Goal: Task Accomplishment & Management: Use online tool/utility

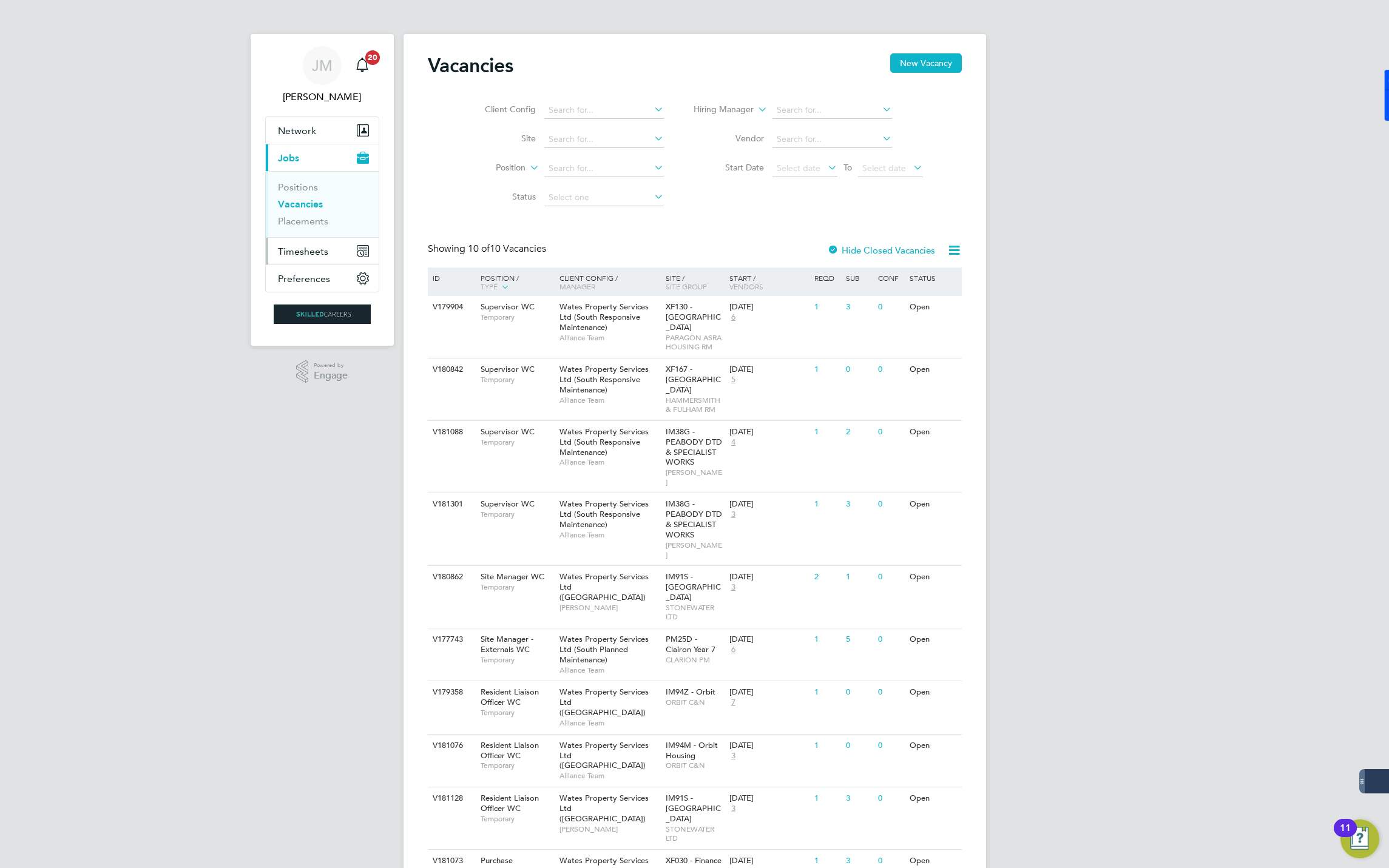
click at [304, 252] on span "Timesheets" at bounding box center [303, 252] width 51 height 12
click at [282, 244] on button "Timesheets" at bounding box center [323, 251] width 113 height 27
click at [306, 215] on link "Timesheets" at bounding box center [303, 215] width 51 height 12
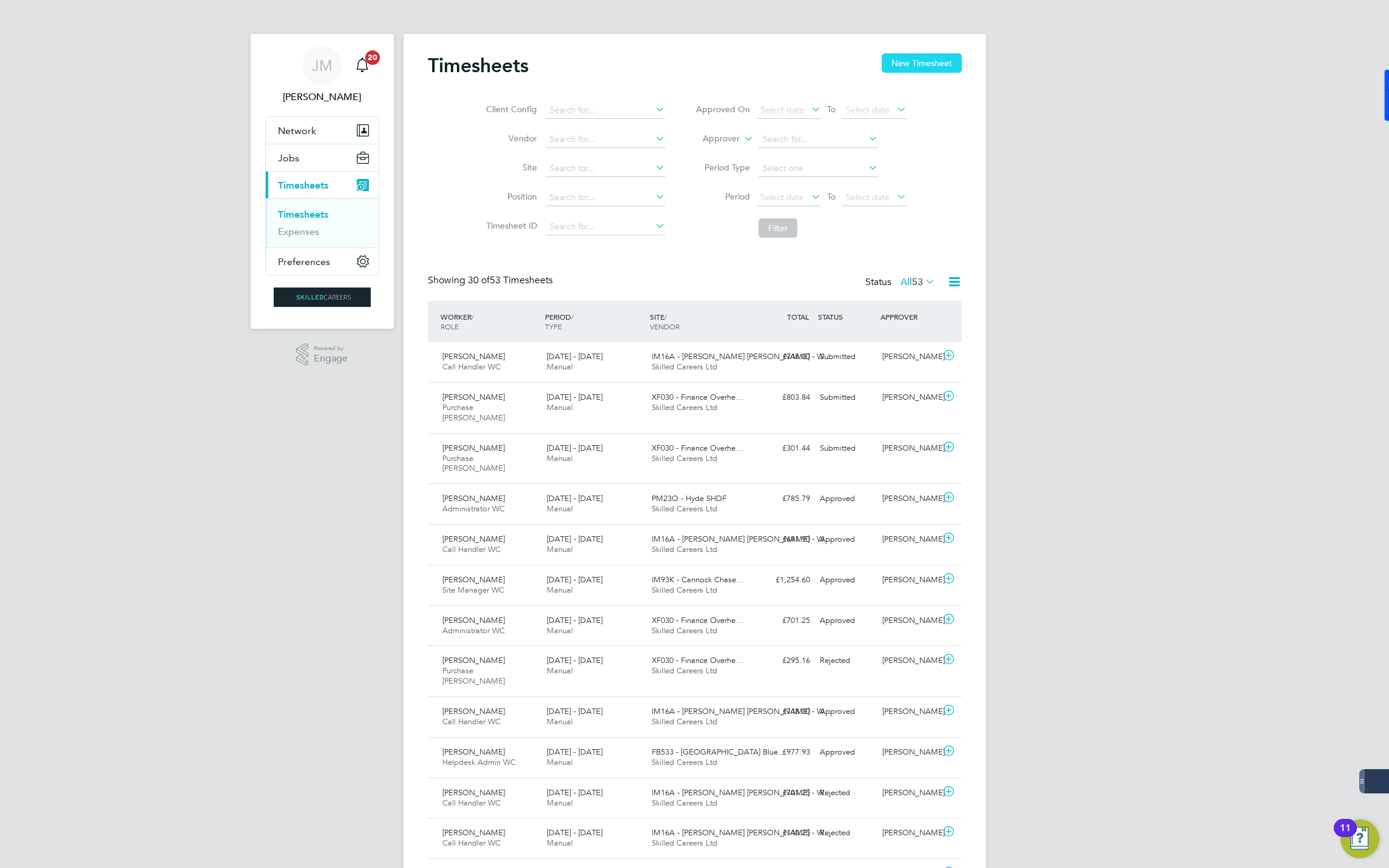
click at [920, 64] on button "New Timesheet" at bounding box center [922, 62] width 80 height 19
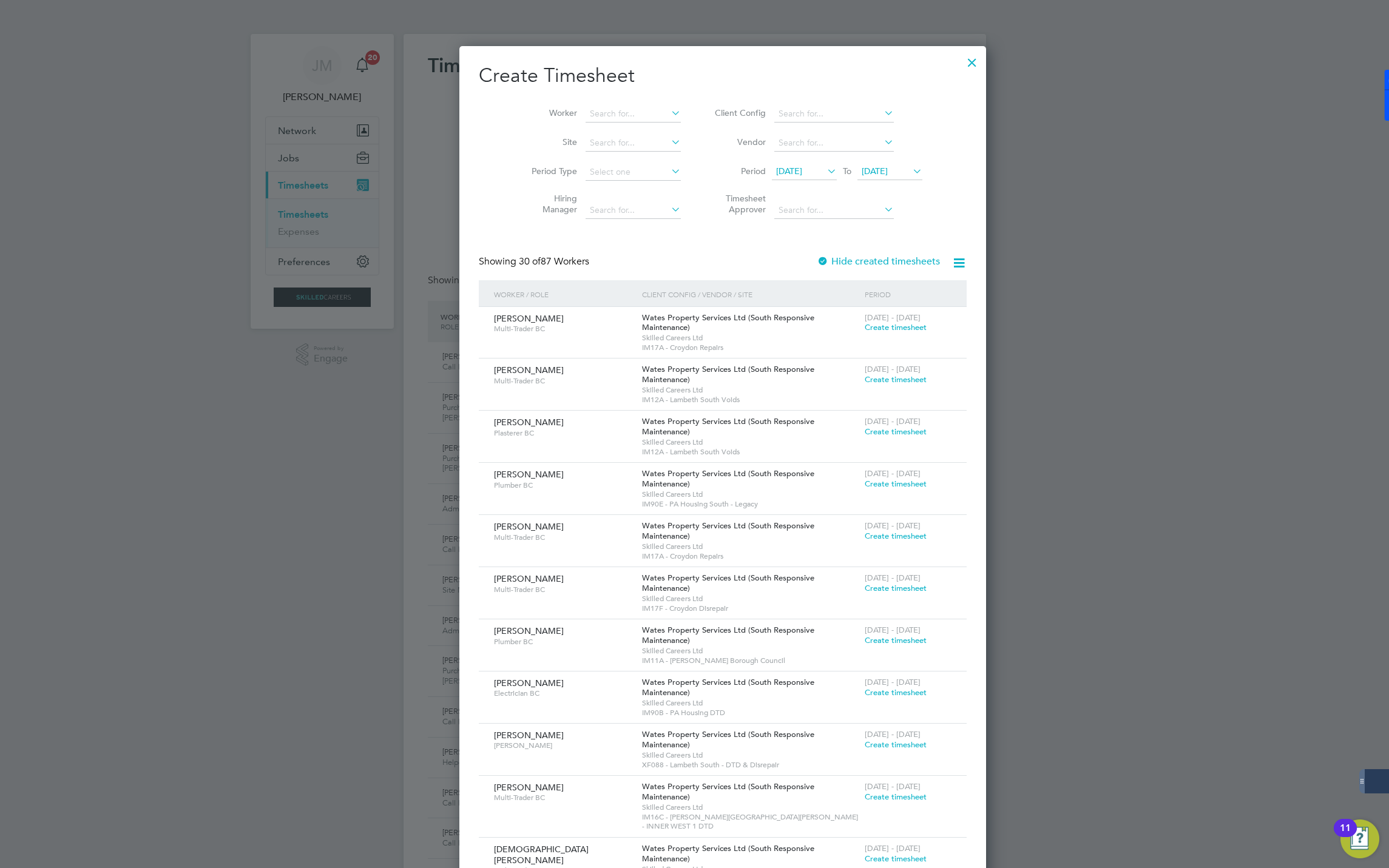
click at [858, 165] on span "22 Sep 2025" at bounding box center [890, 172] width 65 height 17
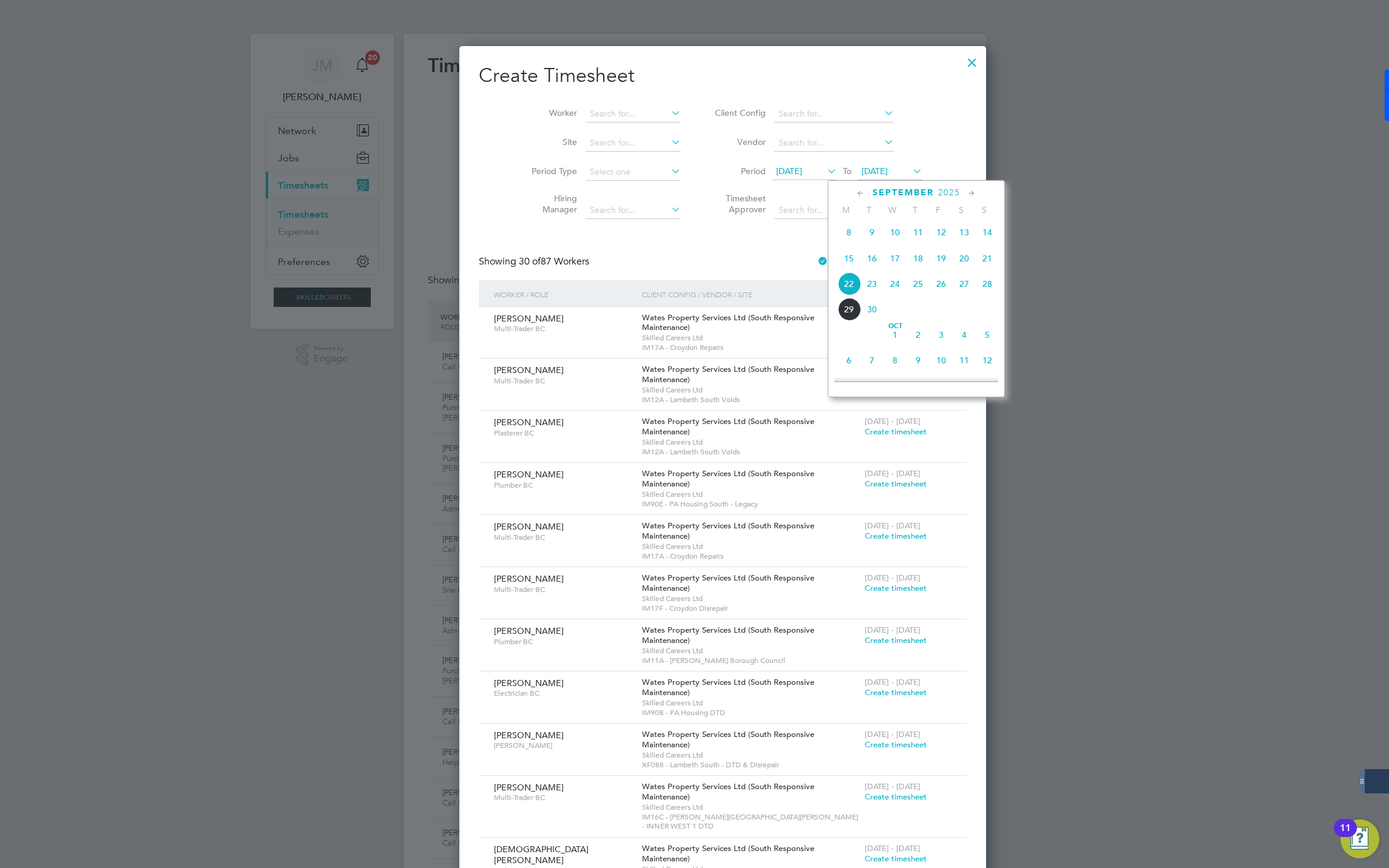
click at [966, 289] on span "27" at bounding box center [965, 284] width 23 height 23
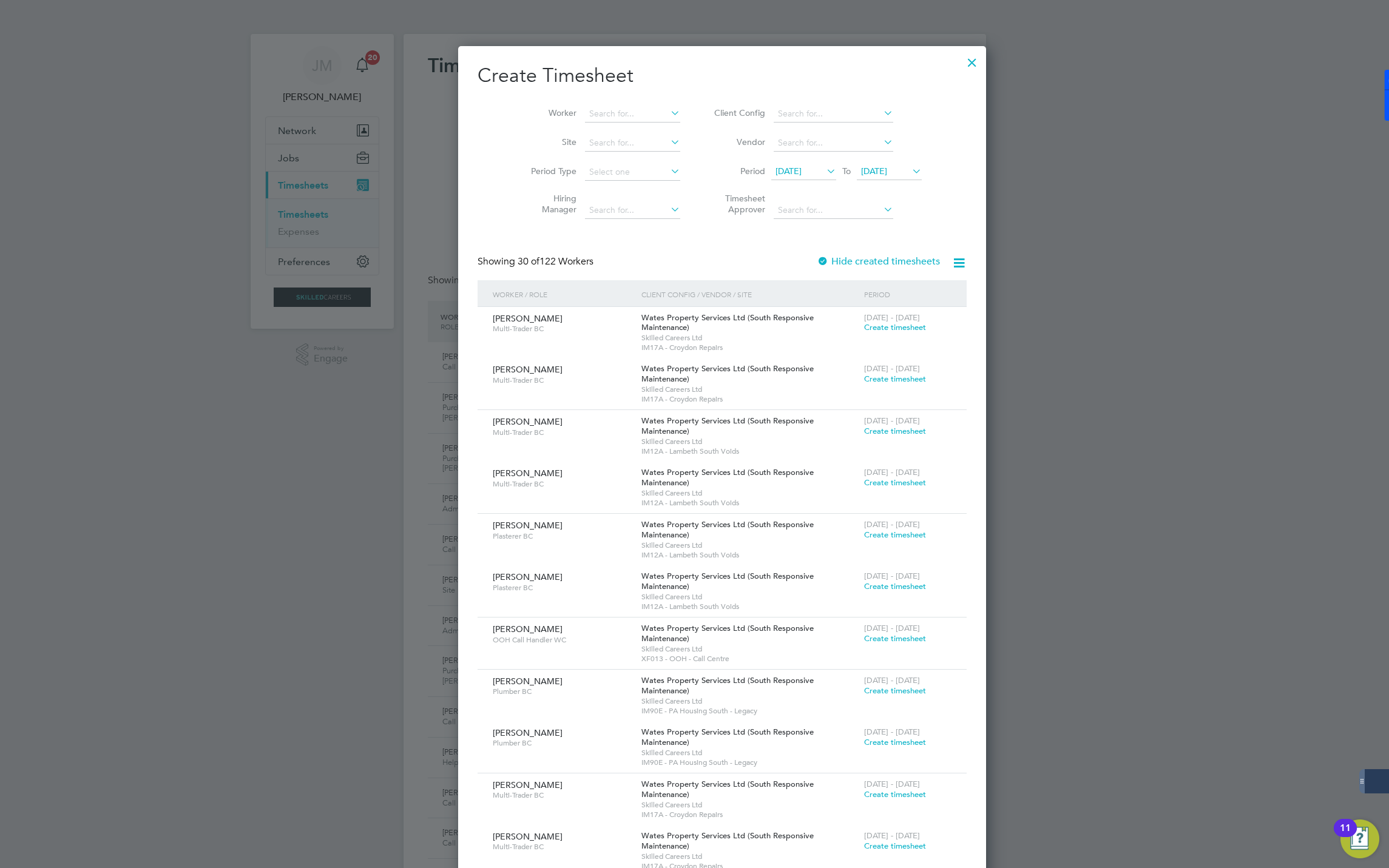
click at [781, 170] on span "[DATE]" at bounding box center [788, 170] width 26 height 11
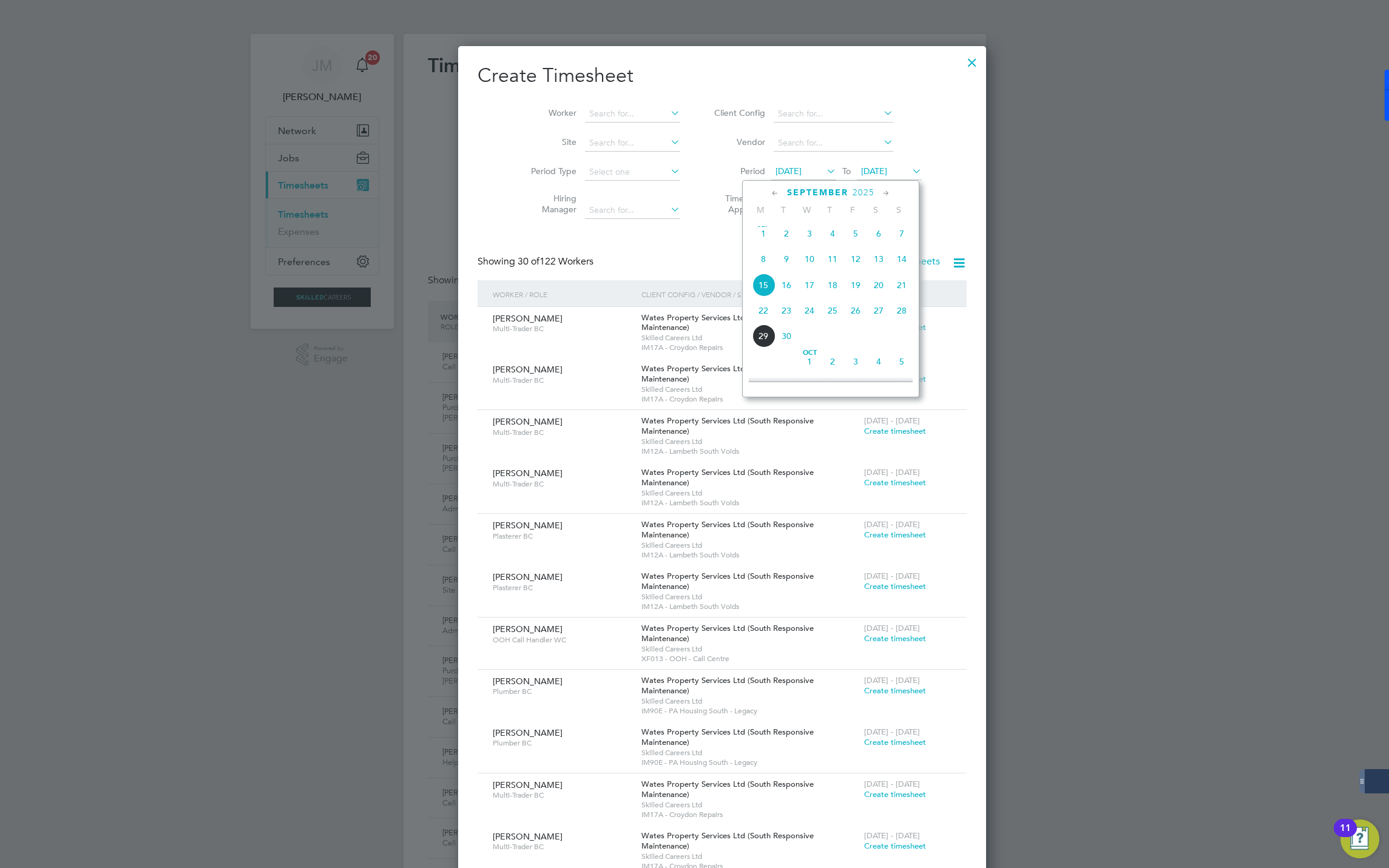
click at [874, 290] on span "20" at bounding box center [879, 285] width 23 height 23
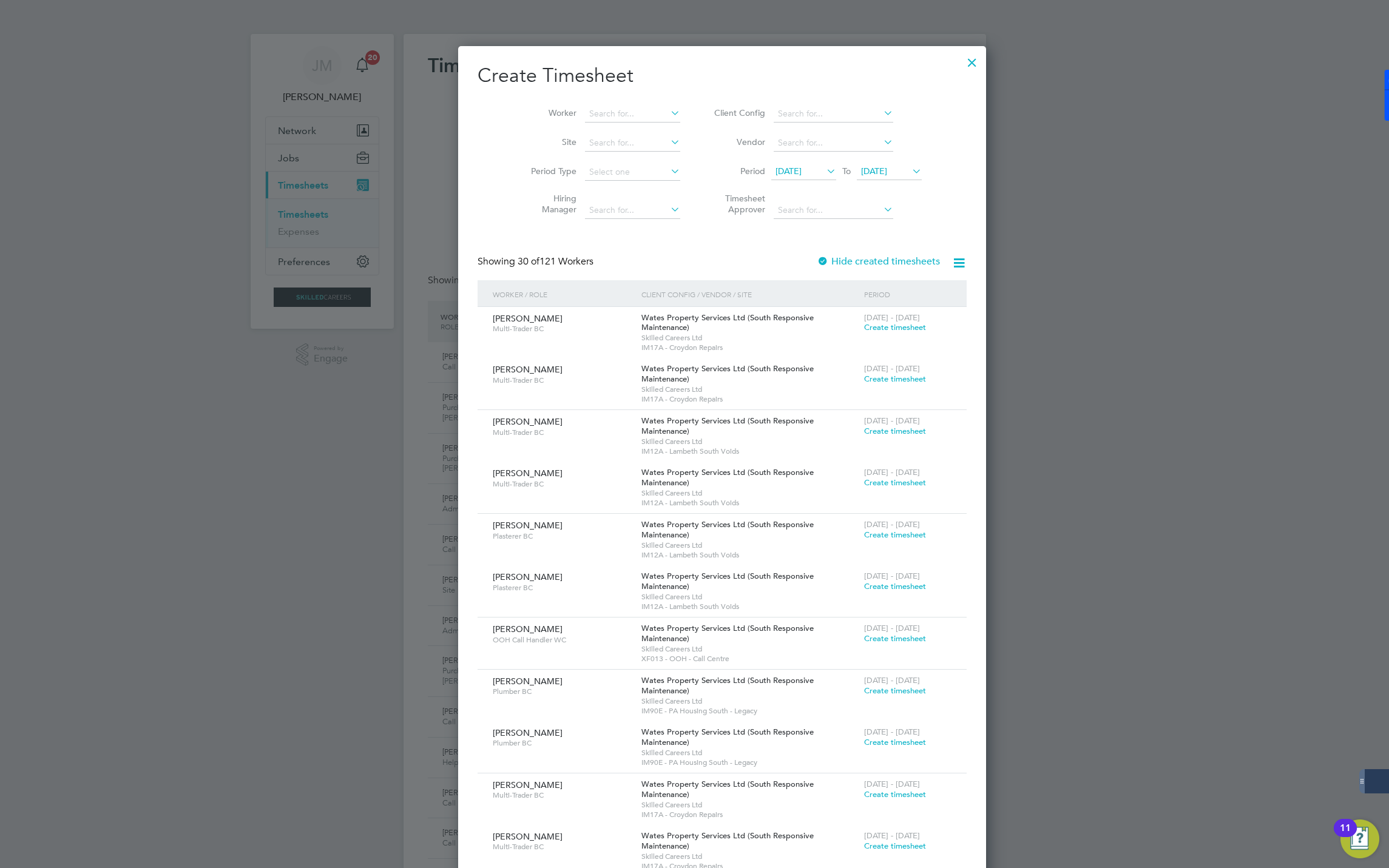
click at [876, 174] on span "27 Sep 2025" at bounding box center [873, 170] width 26 height 11
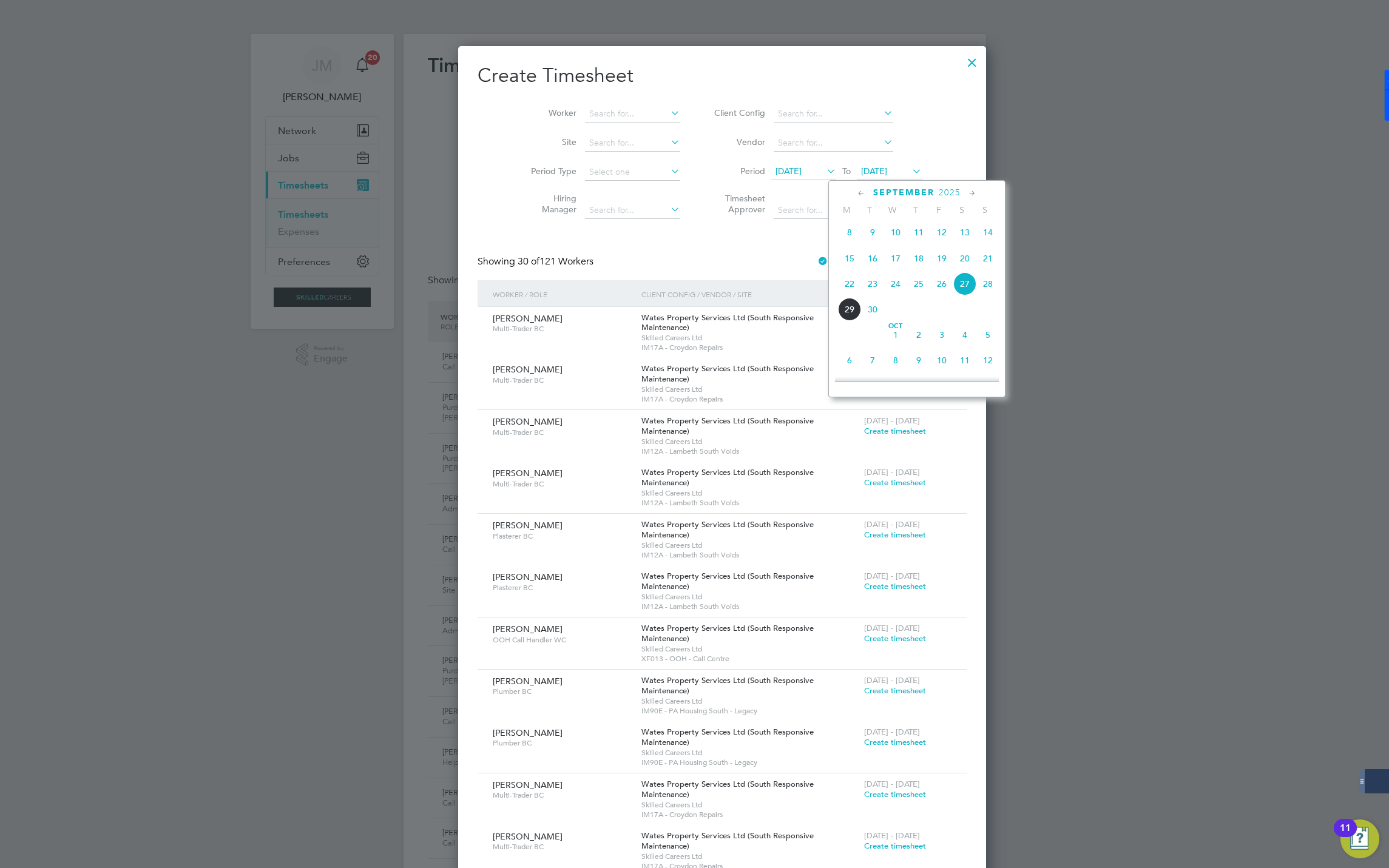
click at [943, 288] on span "26" at bounding box center [942, 284] width 23 height 23
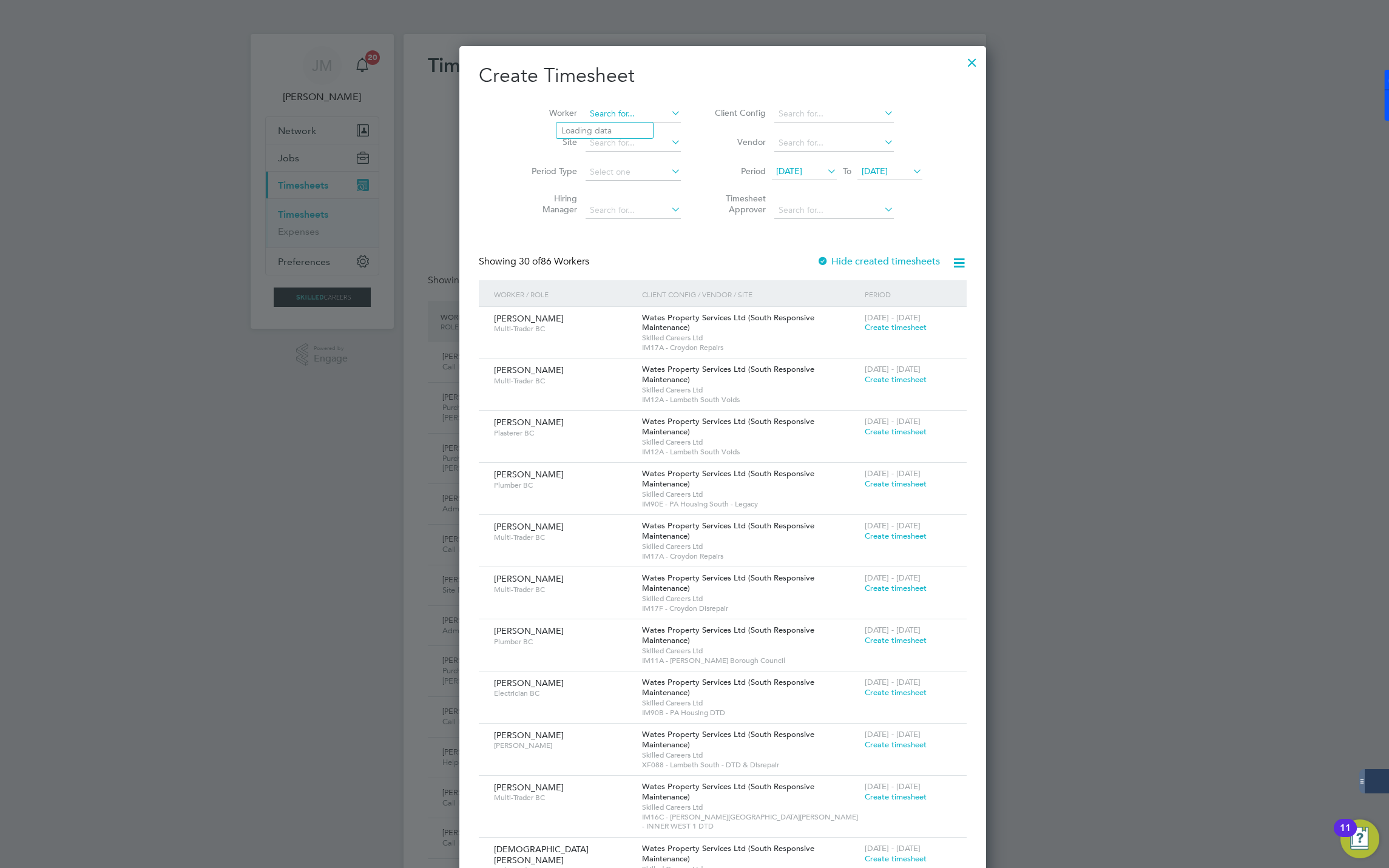
click at [594, 117] on input at bounding box center [633, 114] width 96 height 17
click at [586, 111] on input at bounding box center [633, 114] width 96 height 17
click at [589, 133] on li "Ahmet Kadiu" at bounding box center [607, 131] width 102 height 17
type input "Ahmet Kadiu"
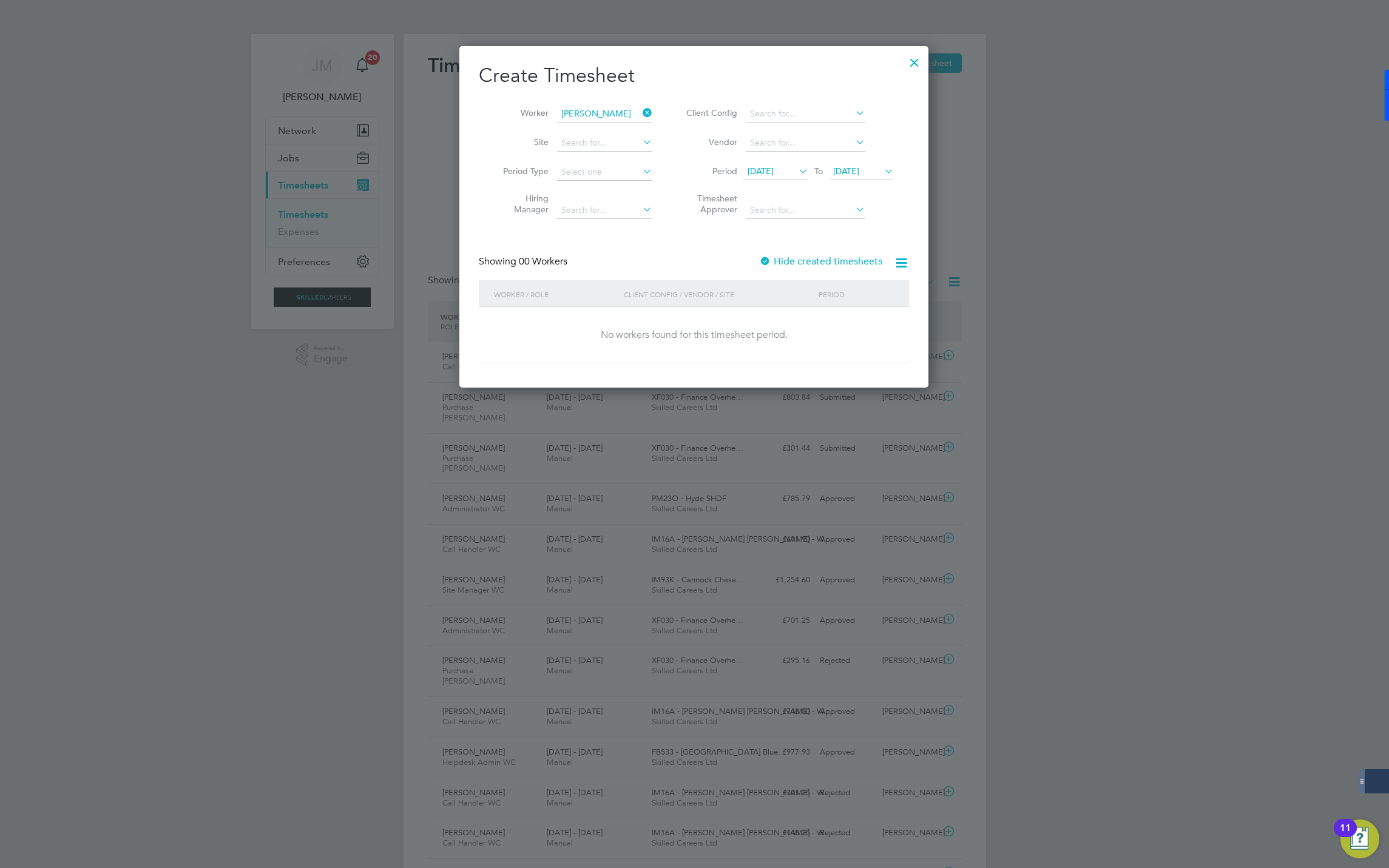
click at [814, 251] on div "Create Timesheet Worker Ahmet Kadiu Site Period Type Hiring Manager Client Conf…" at bounding box center [694, 213] width 430 height 300
click at [811, 257] on label "Hide created timesheets" at bounding box center [821, 261] width 123 height 12
click at [843, 330] on span "Timesheet created" at bounding box center [852, 327] width 67 height 11
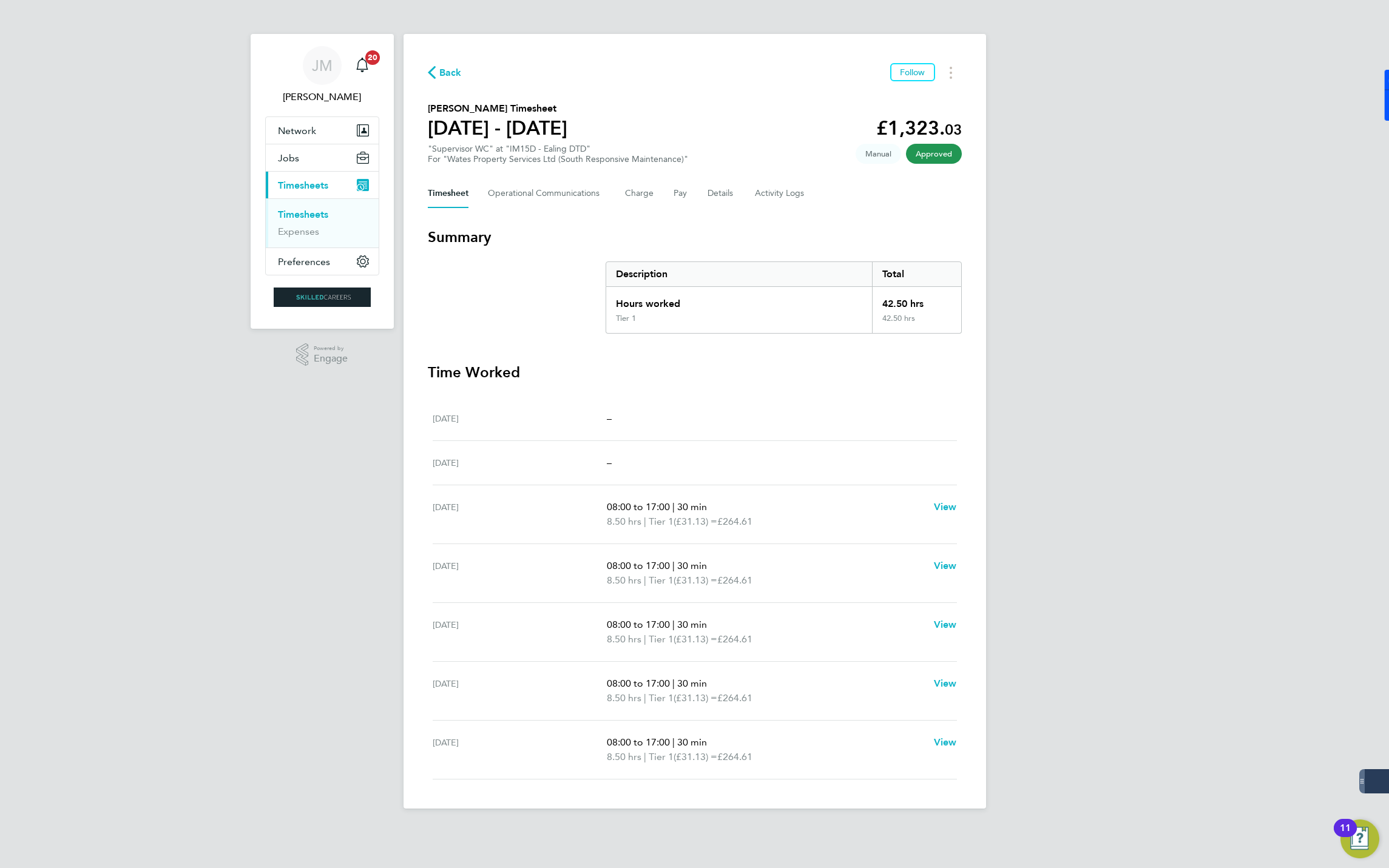
click at [452, 73] on span "Back" at bounding box center [450, 73] width 22 height 15
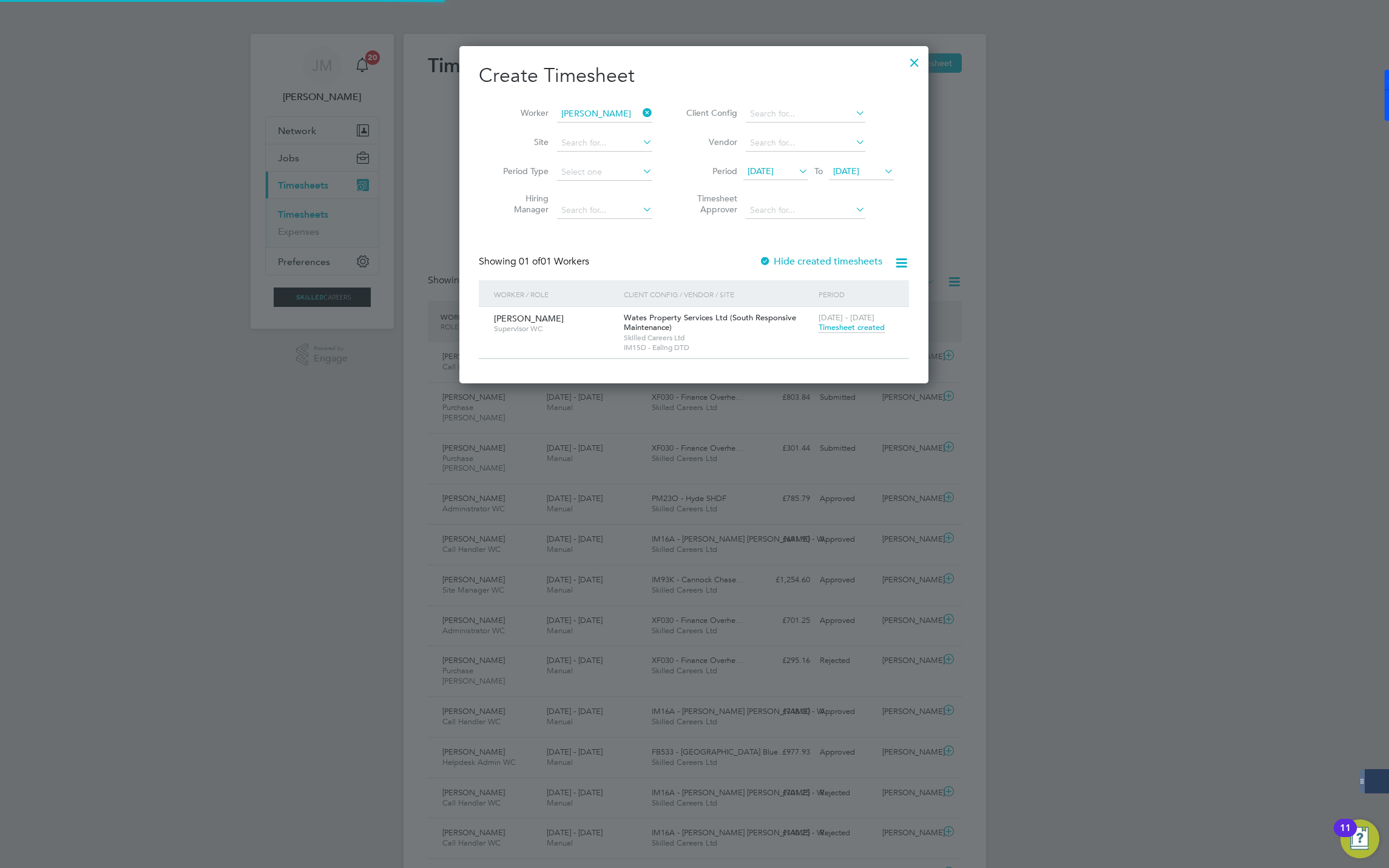
click at [640, 113] on icon at bounding box center [640, 113] width 0 height 17
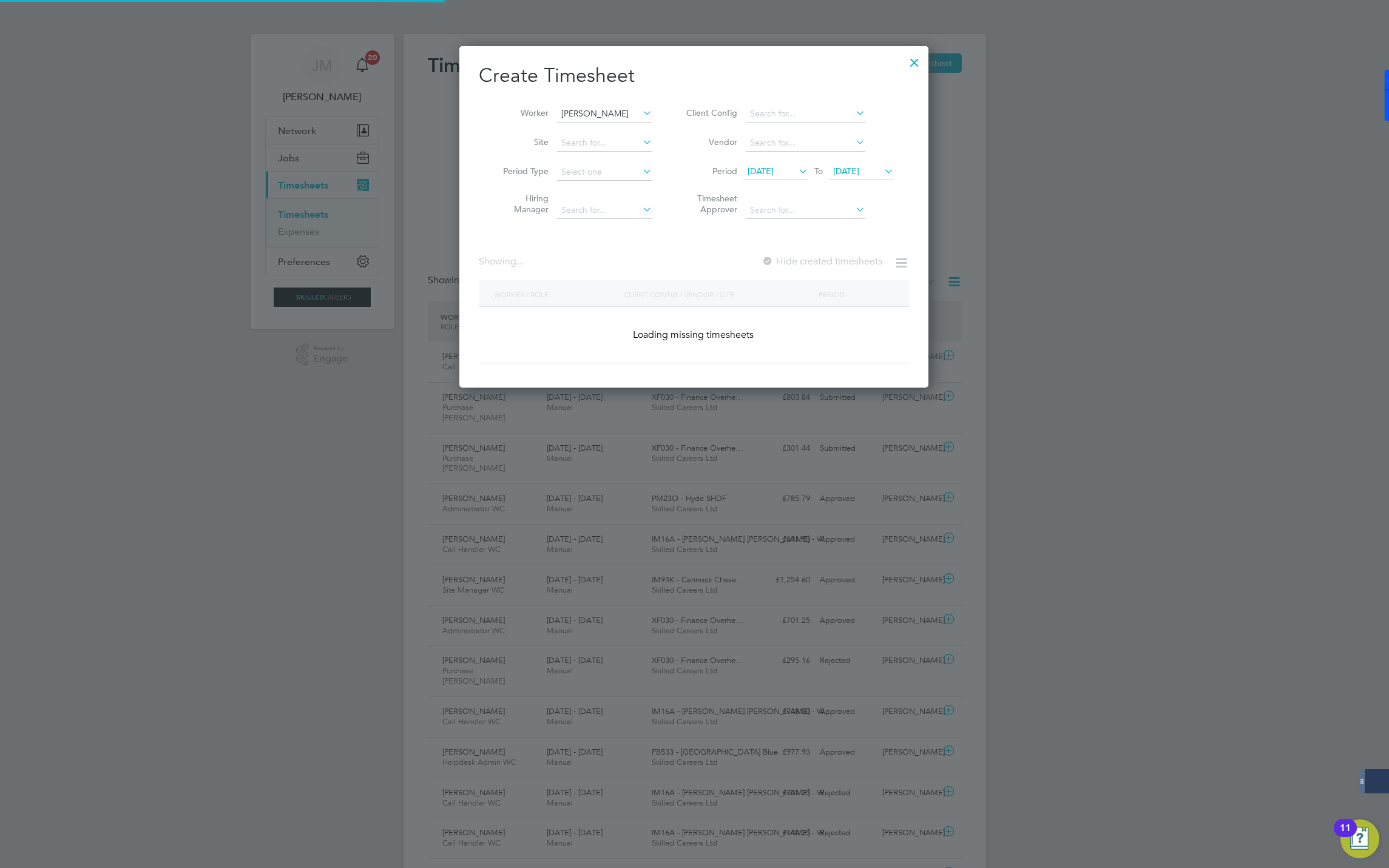
scroll to position [0, 6]
click at [585, 111] on input at bounding box center [605, 114] width 96 height 17
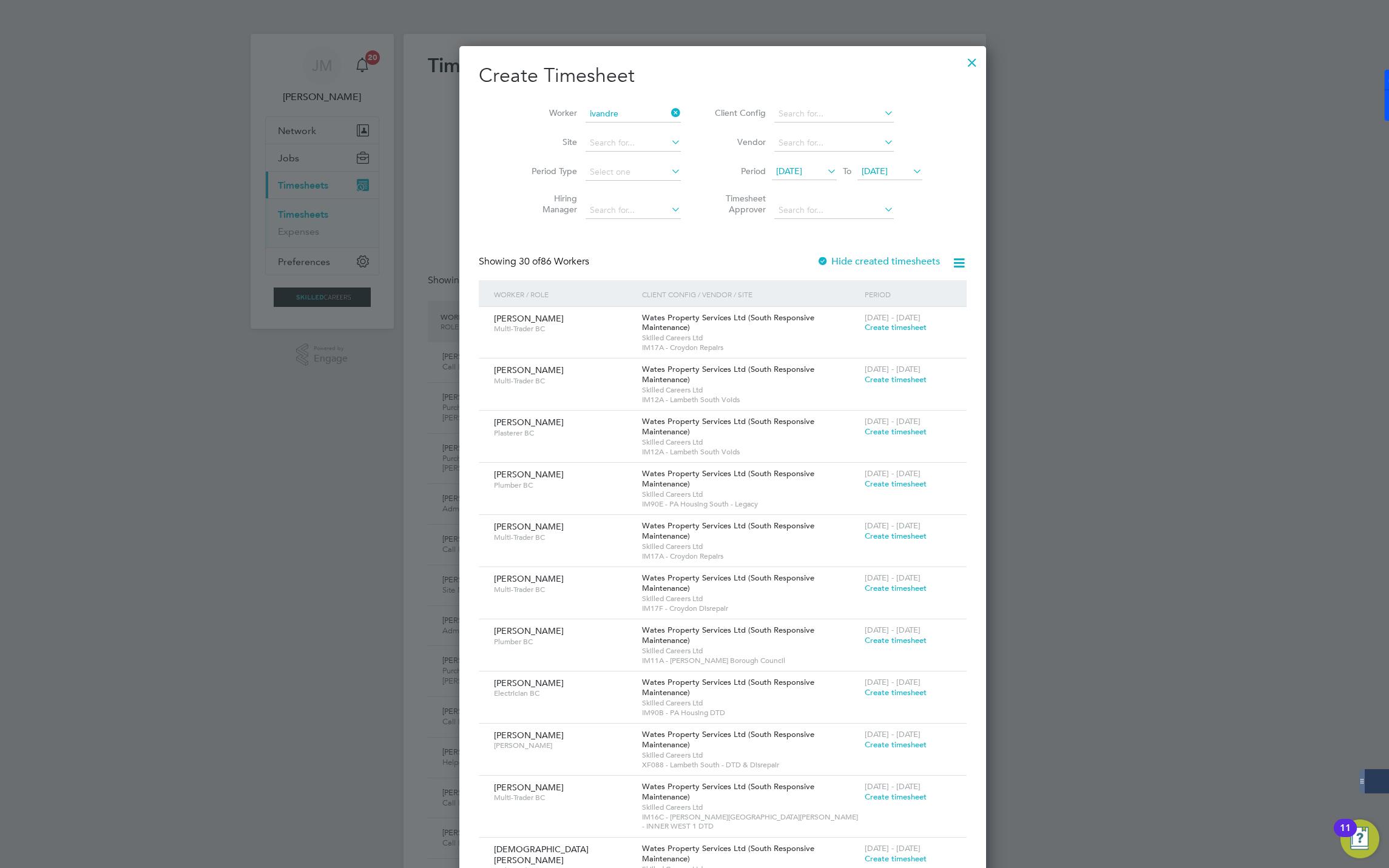
click at [594, 126] on li "Ivandre Sardinha" at bounding box center [610, 131] width 109 height 17
type input "[PERSON_NAME]"
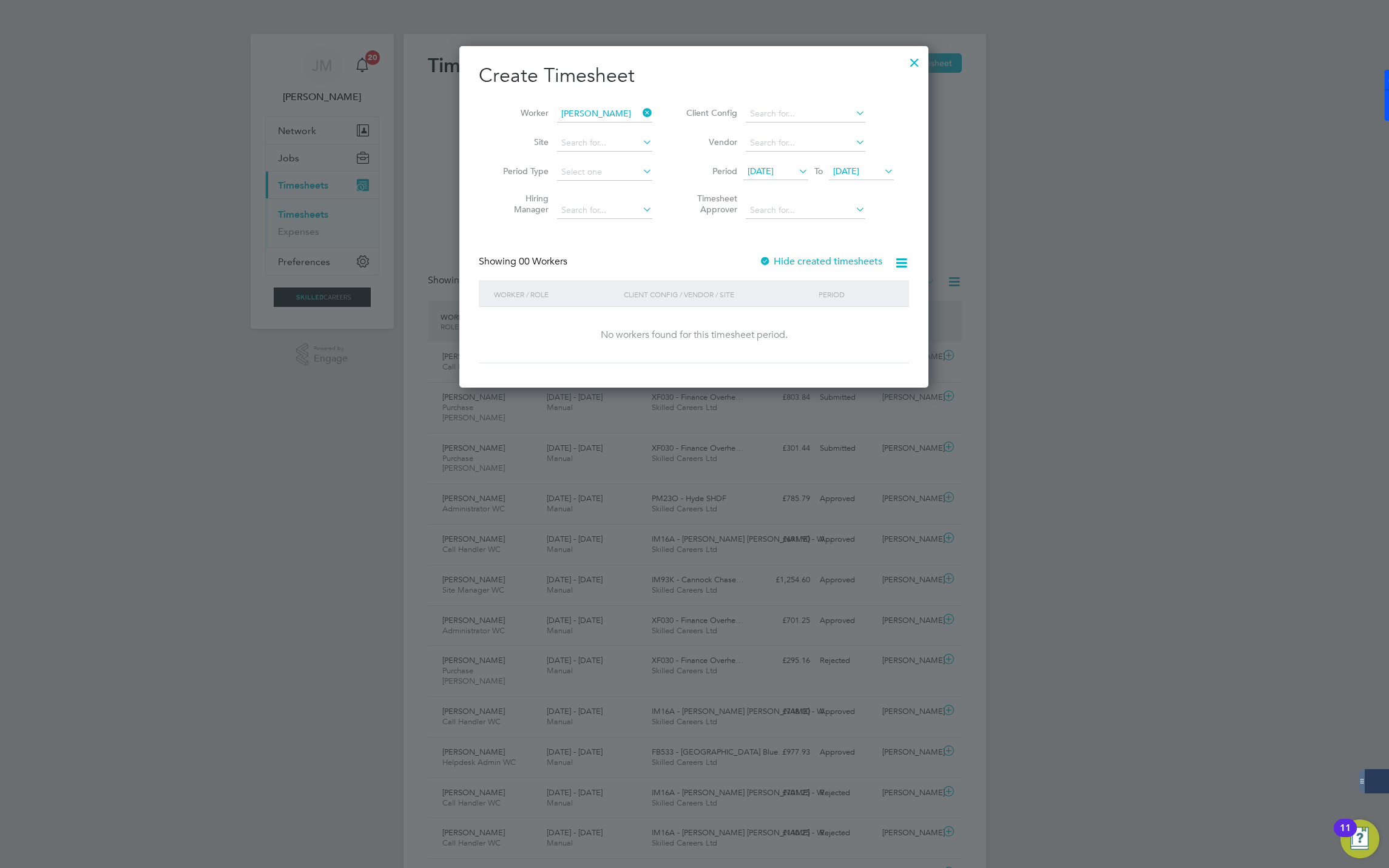
click at [778, 261] on label "Hide created timesheets" at bounding box center [821, 261] width 123 height 12
click at [836, 328] on span "Timesheet created" at bounding box center [852, 327] width 67 height 11
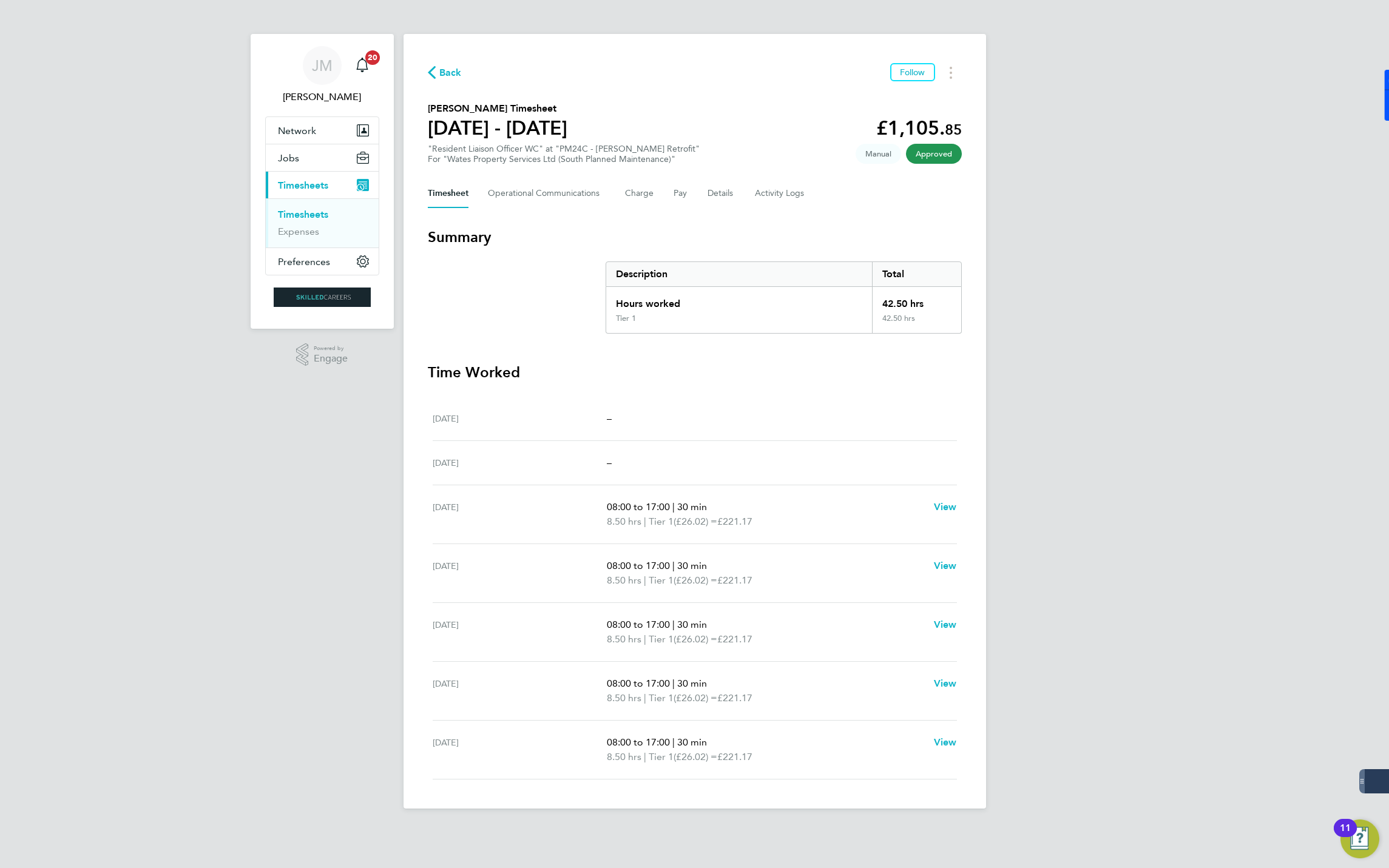
drag, startPoint x: 1026, startPoint y: 867, endPoint x: 445, endPoint y: 71, distance: 985.5
click at [445, 71] on span "Back" at bounding box center [450, 73] width 22 height 15
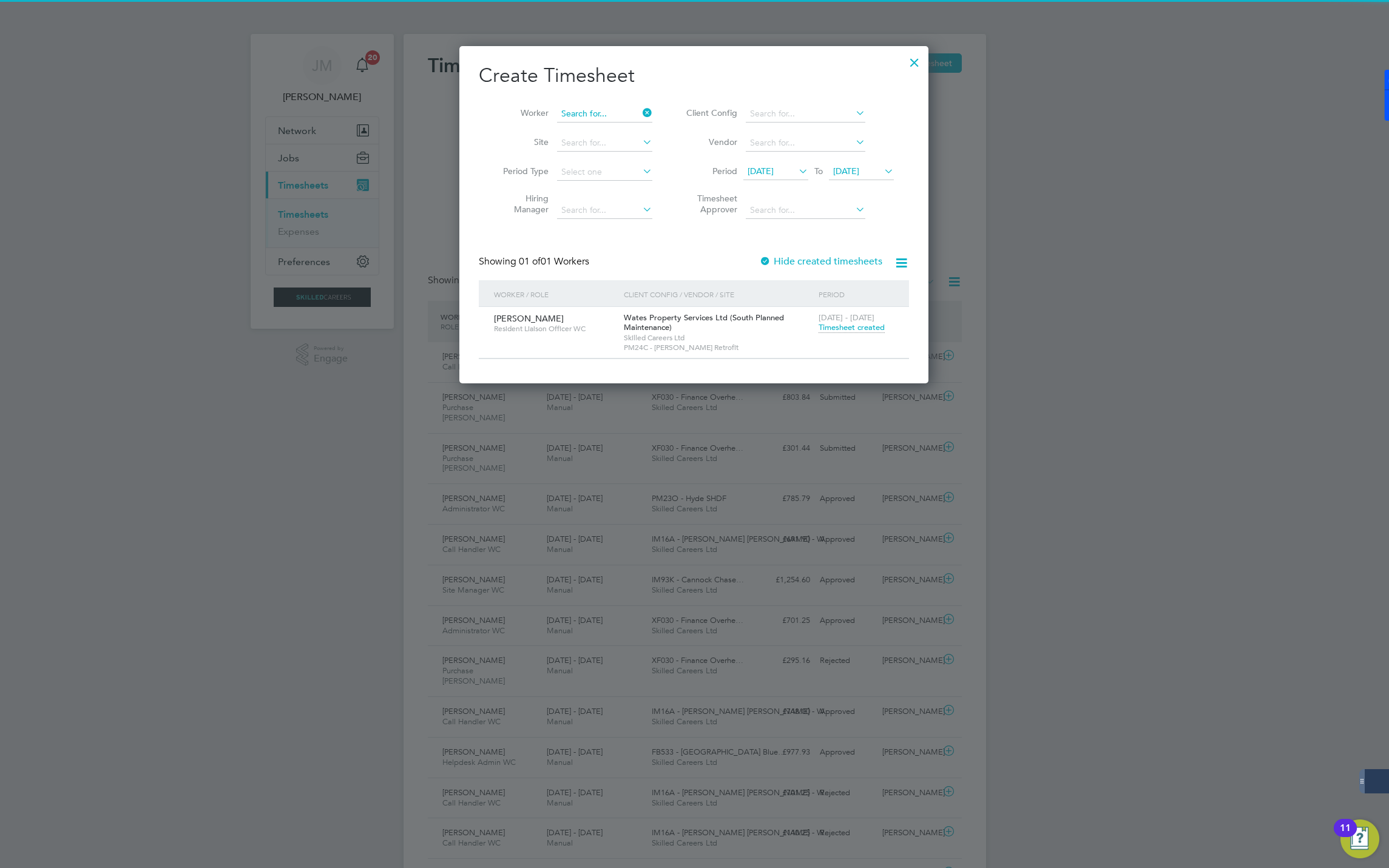
click at [648, 120] on input at bounding box center [605, 114] width 96 height 17
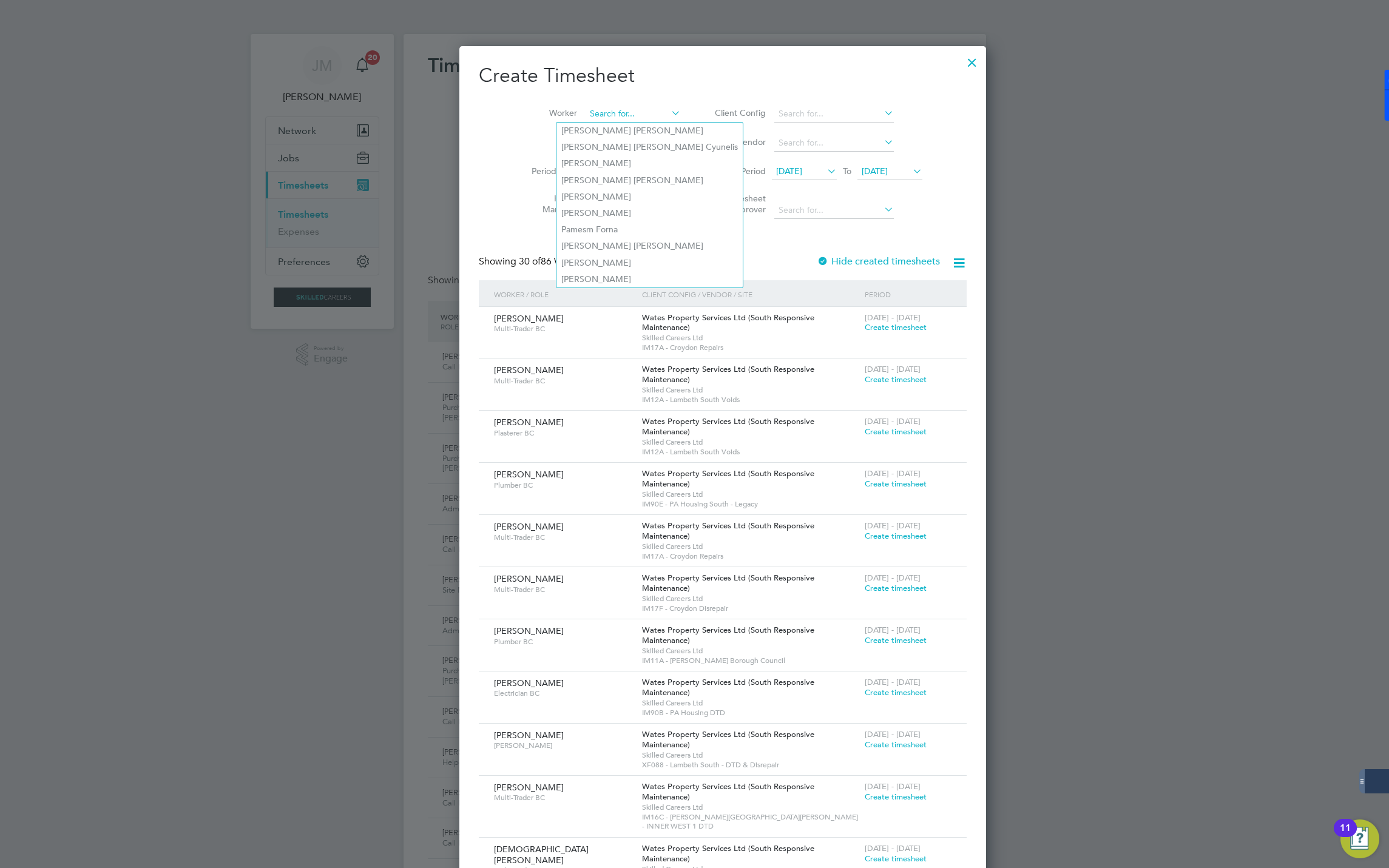
click at [598, 106] on input at bounding box center [633, 114] width 96 height 17
click at [586, 126] on b "Tashan" at bounding box center [575, 131] width 27 height 10
type input "[PERSON_NAME]"
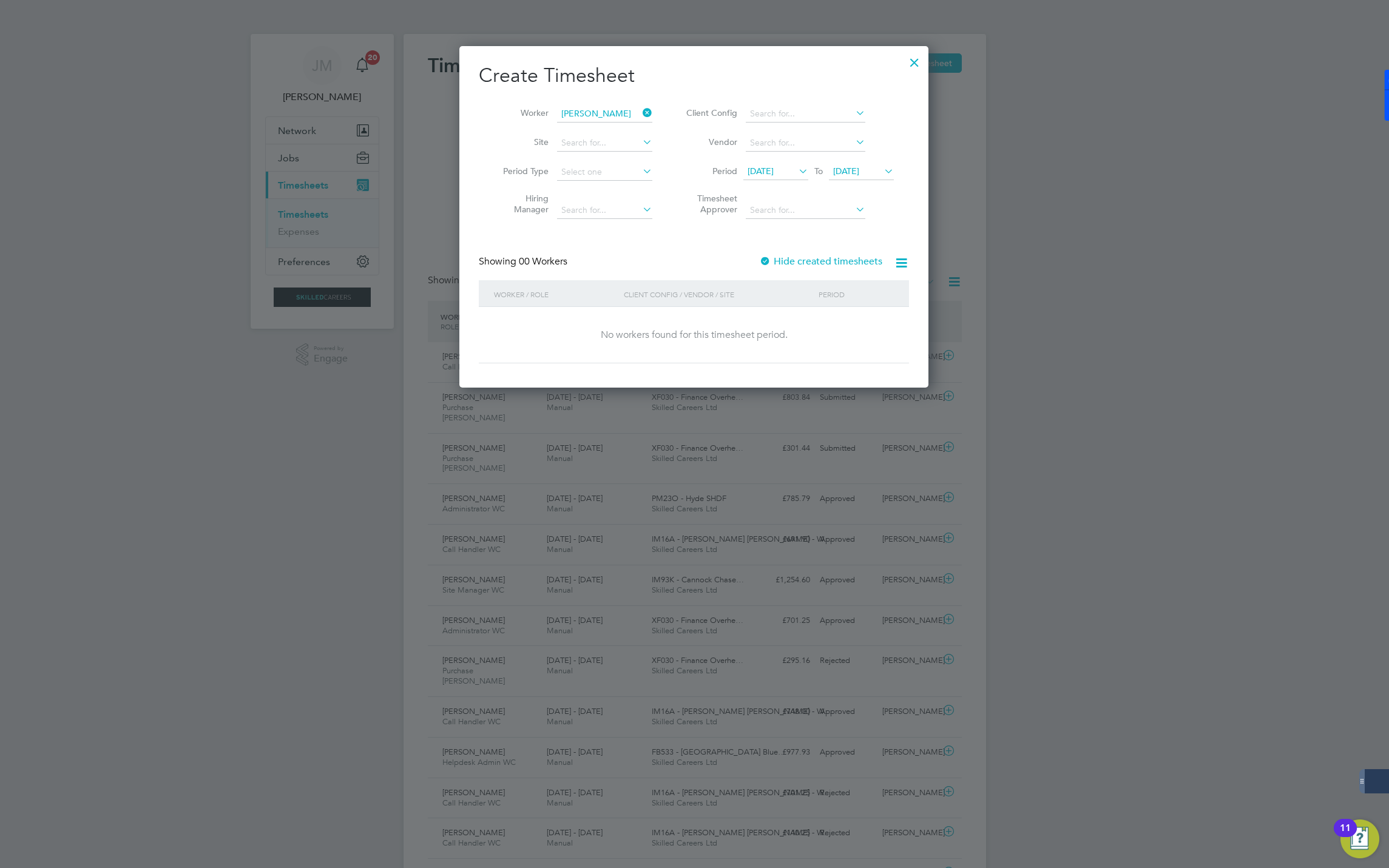
click at [812, 260] on label "Hide created timesheets" at bounding box center [821, 261] width 123 height 12
click at [841, 327] on span "Timesheet created" at bounding box center [852, 327] width 67 height 11
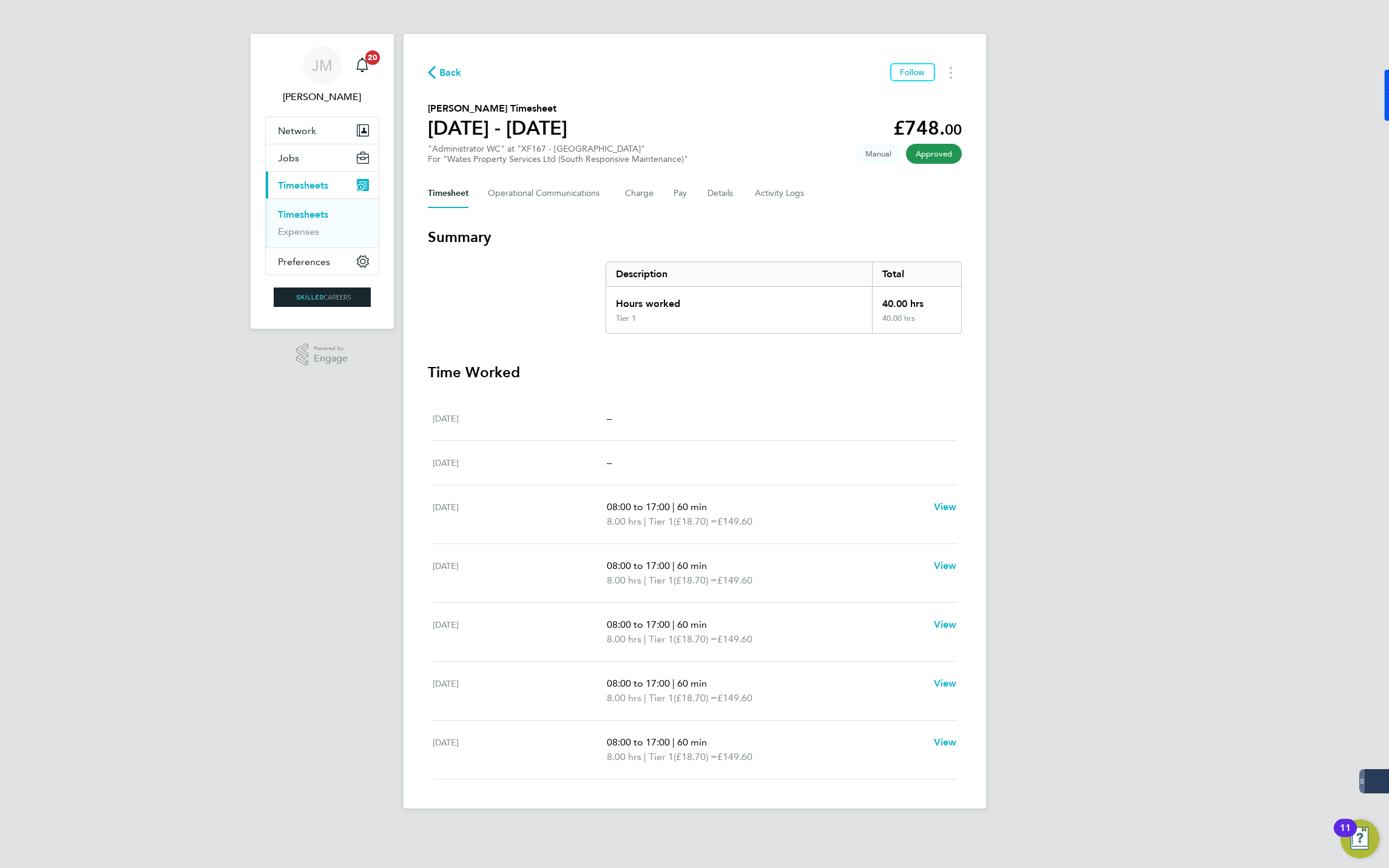
click at [444, 75] on span "Back" at bounding box center [450, 73] width 22 height 15
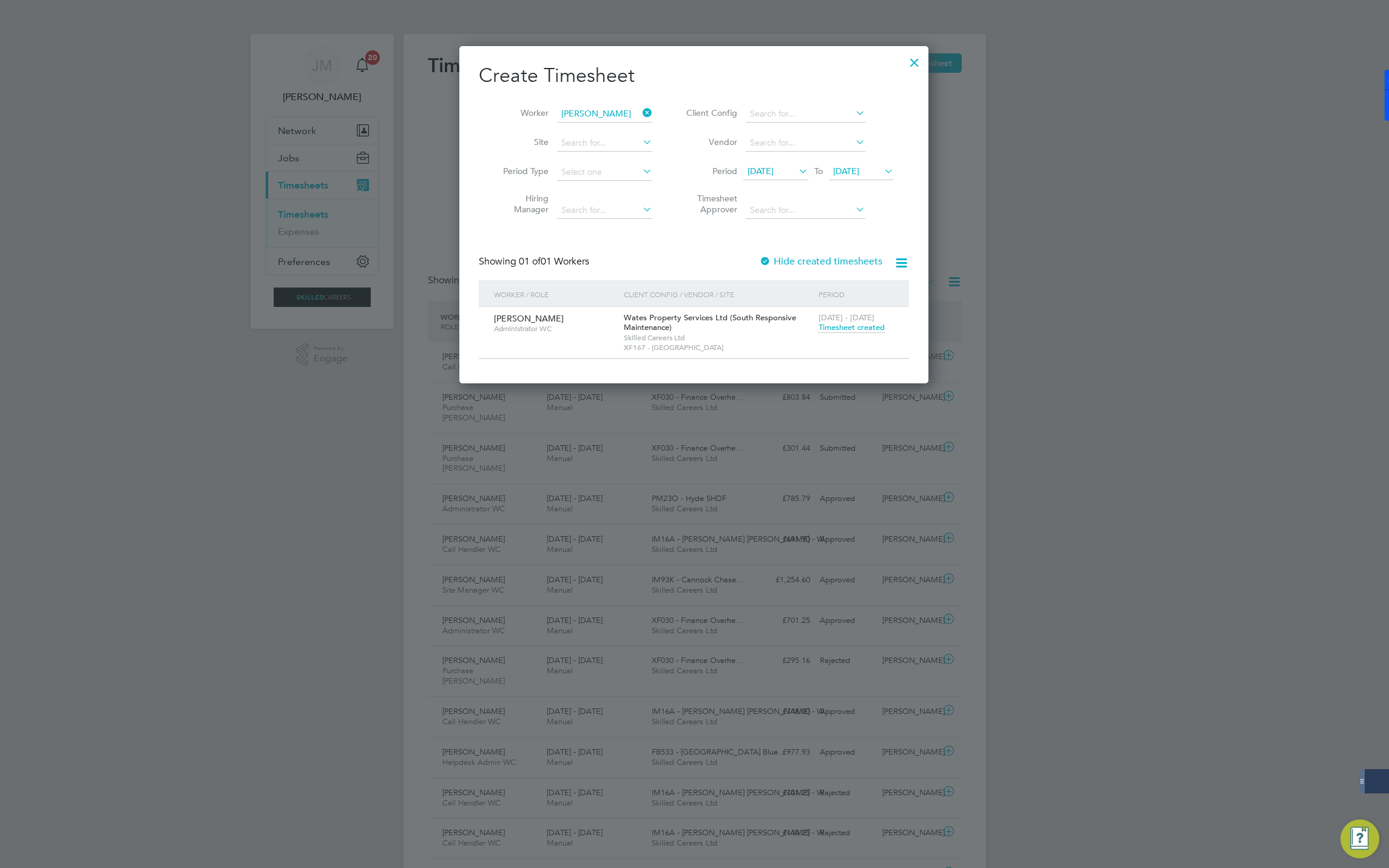
click at [640, 111] on icon at bounding box center [640, 113] width 0 height 17
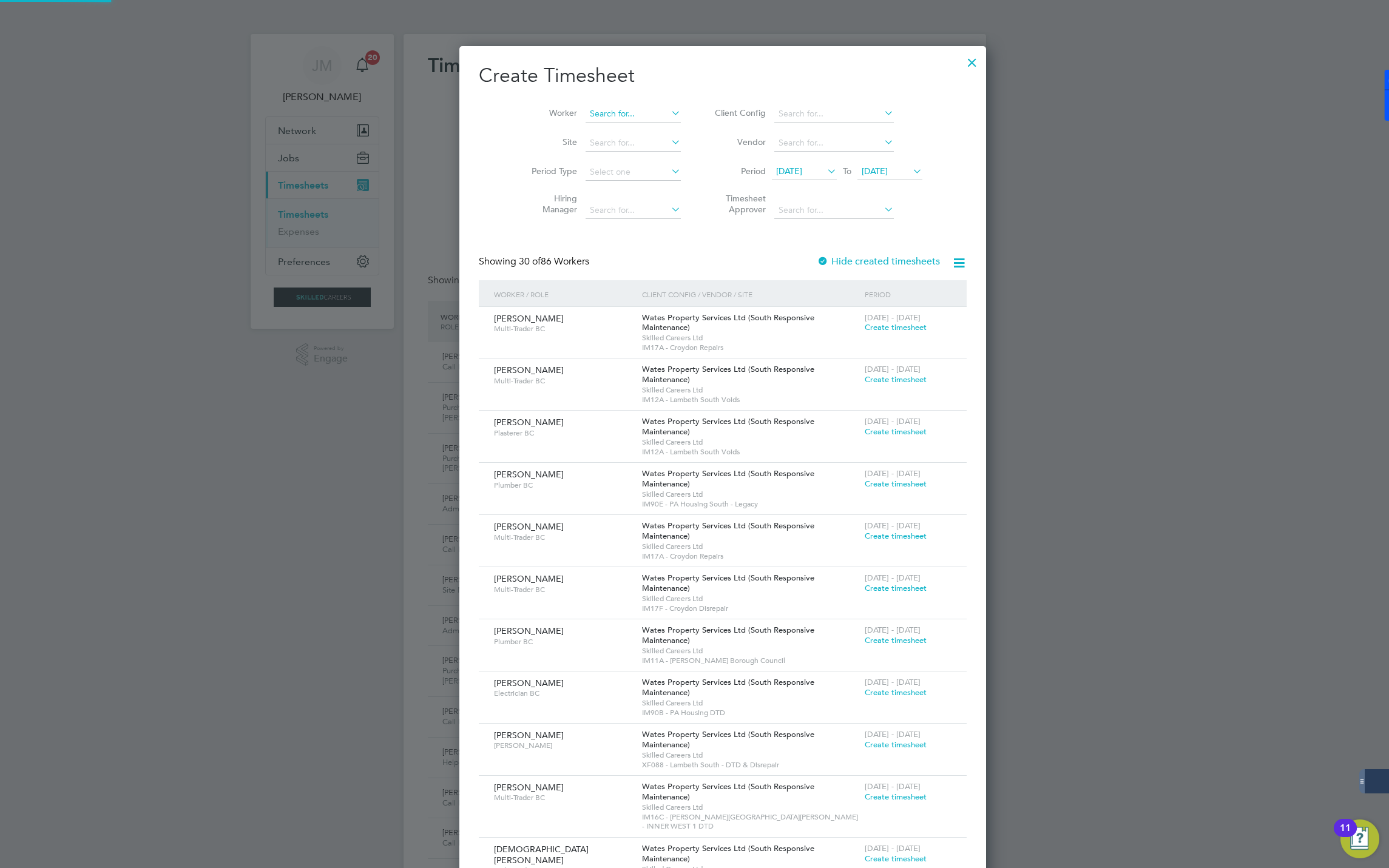
click at [614, 115] on input at bounding box center [633, 114] width 96 height 17
click at [591, 125] on li "Hamda Mohamed" at bounding box center [610, 131] width 108 height 17
type input "[PERSON_NAME]"
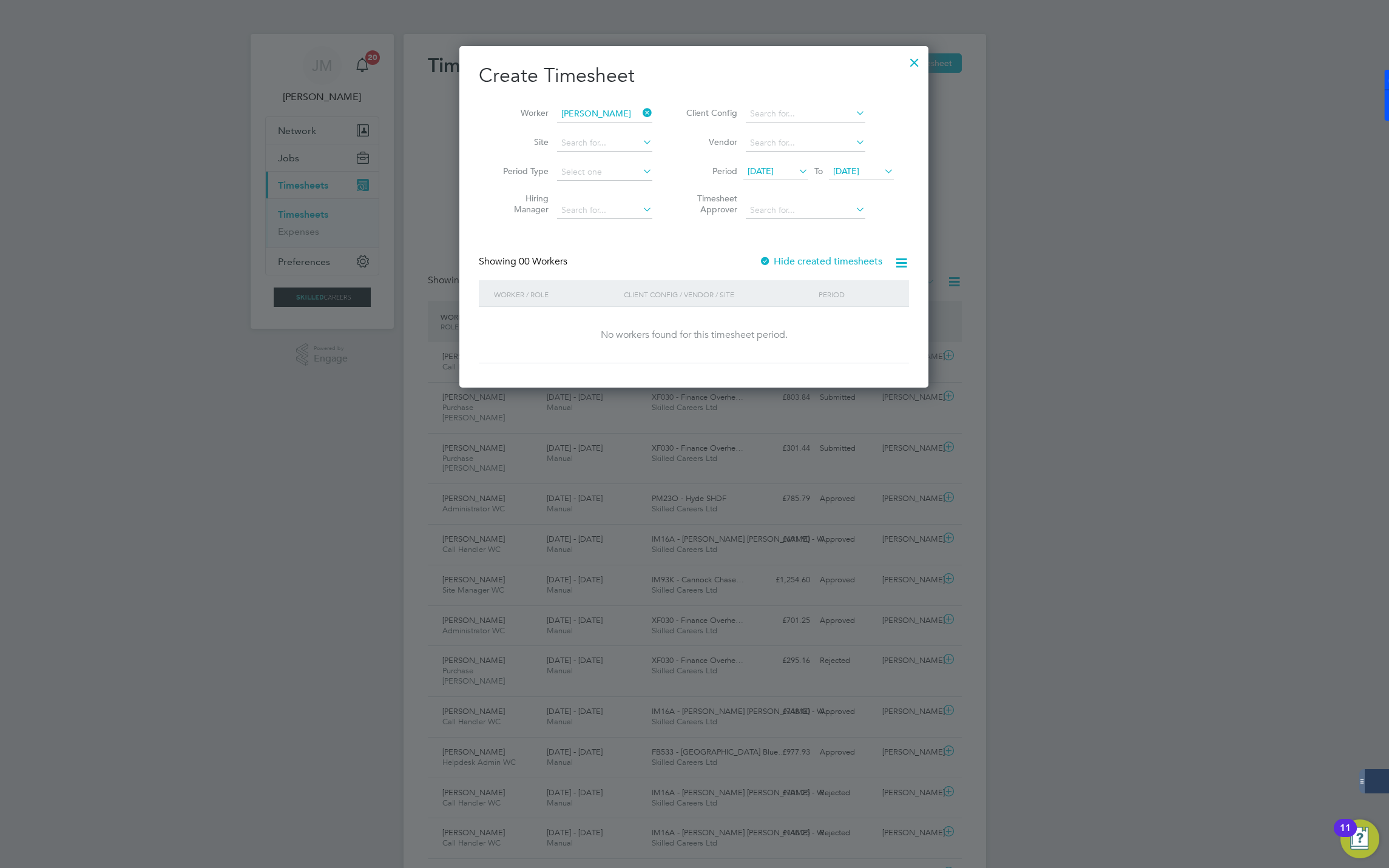
click at [793, 259] on label "Hide created timesheets" at bounding box center [821, 261] width 123 height 12
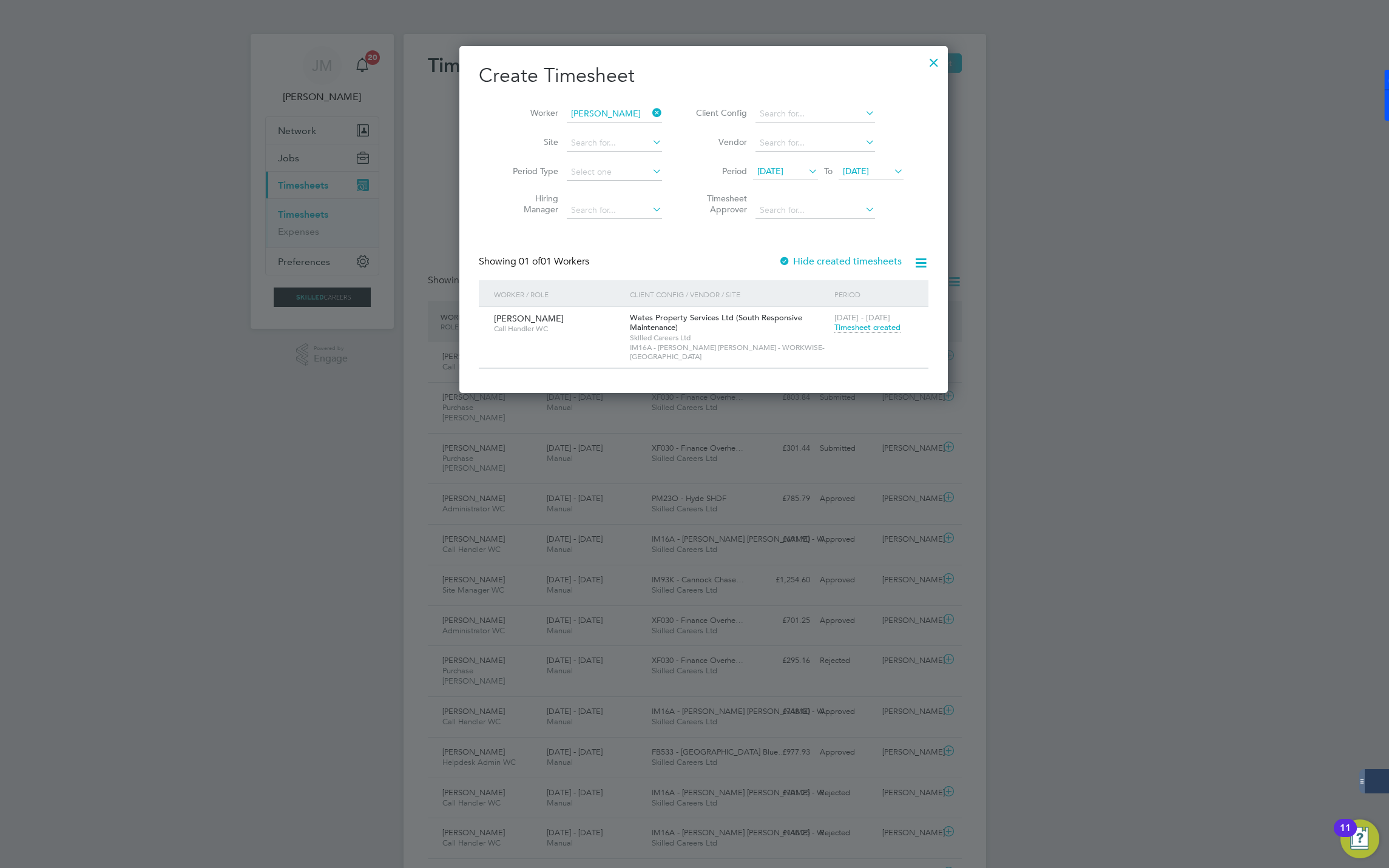
click at [843, 328] on span "Timesheet created" at bounding box center [868, 327] width 67 height 11
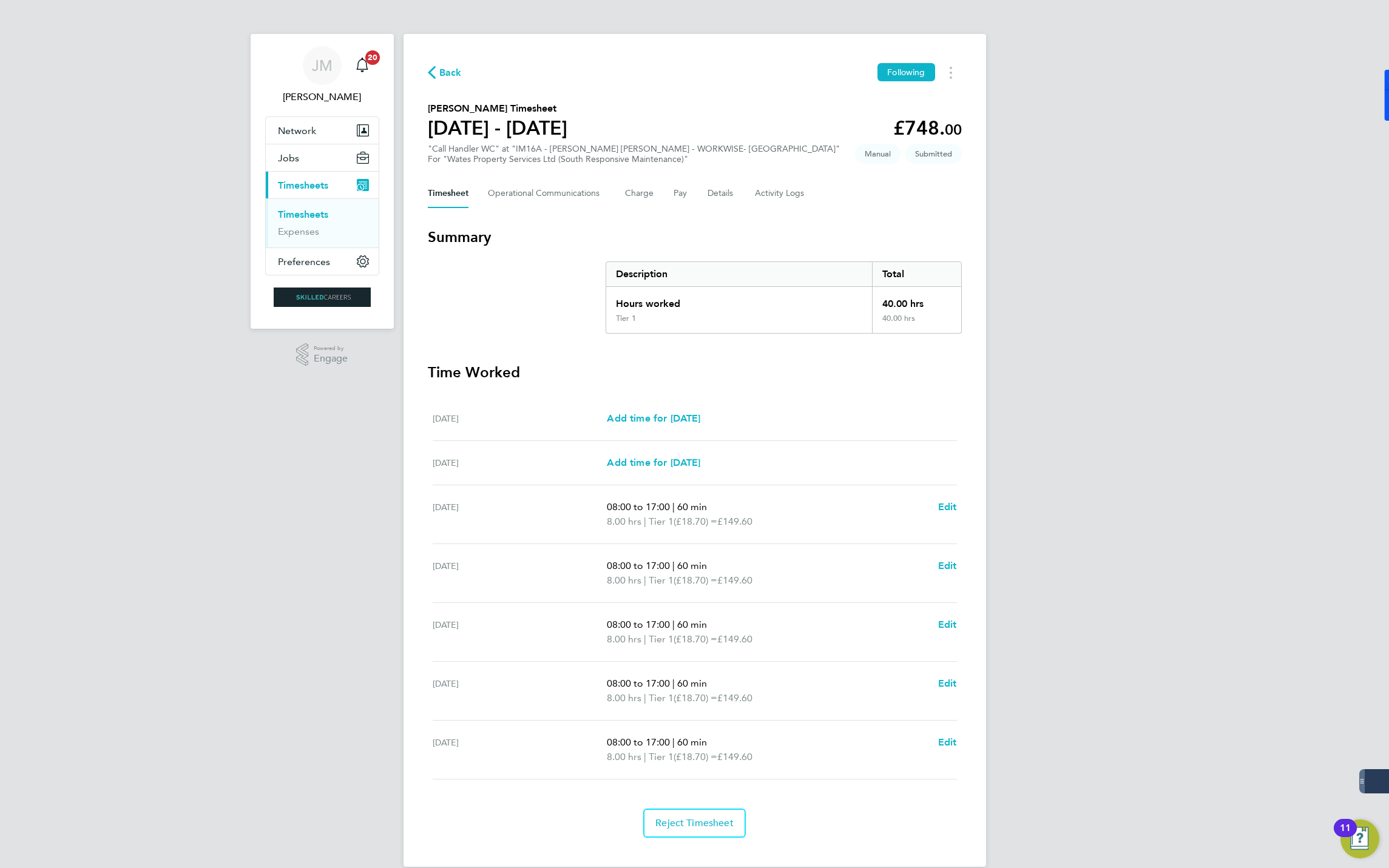
click at [450, 73] on span "Back" at bounding box center [450, 73] width 22 height 15
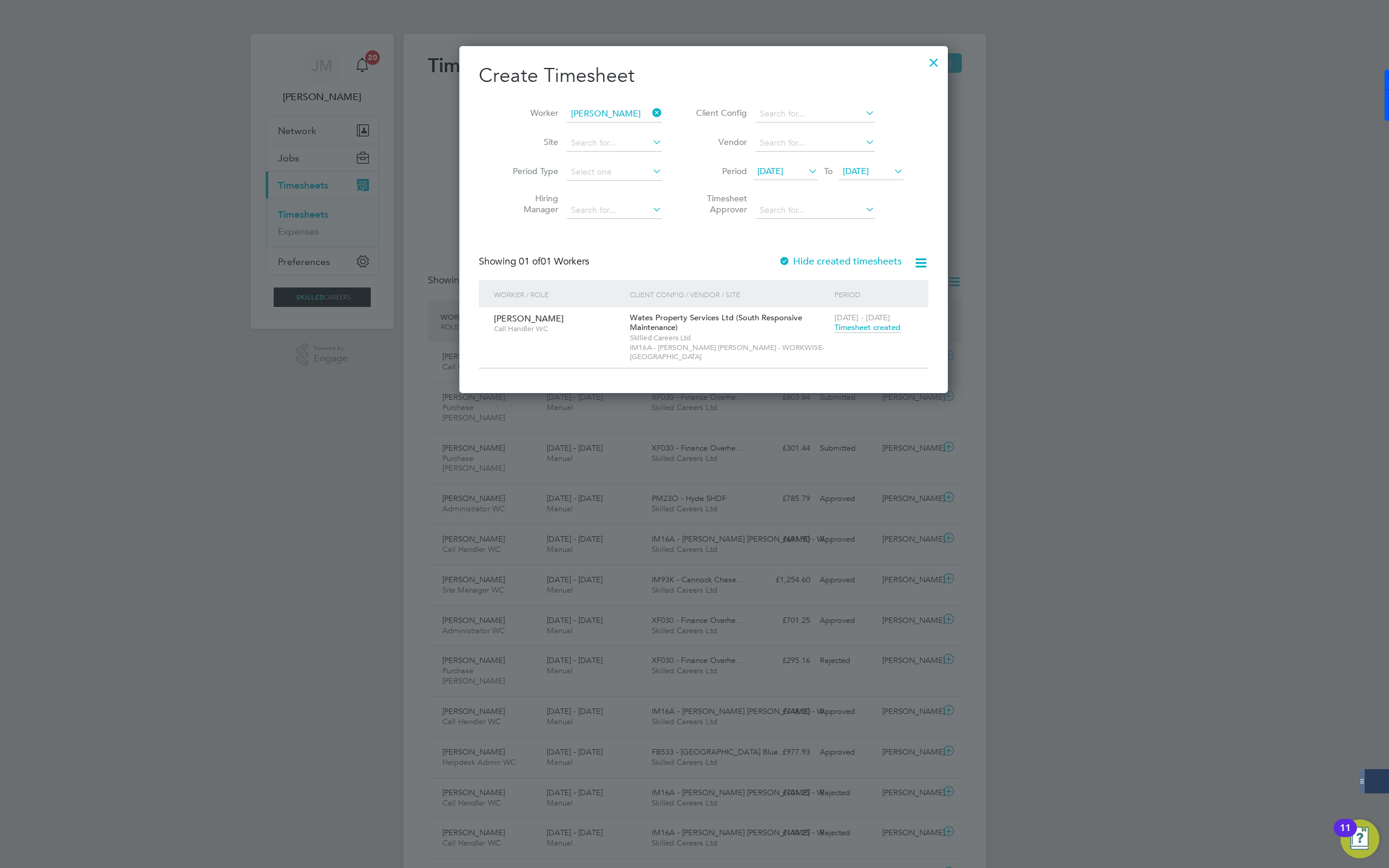
click at [650, 111] on icon at bounding box center [650, 113] width 0 height 17
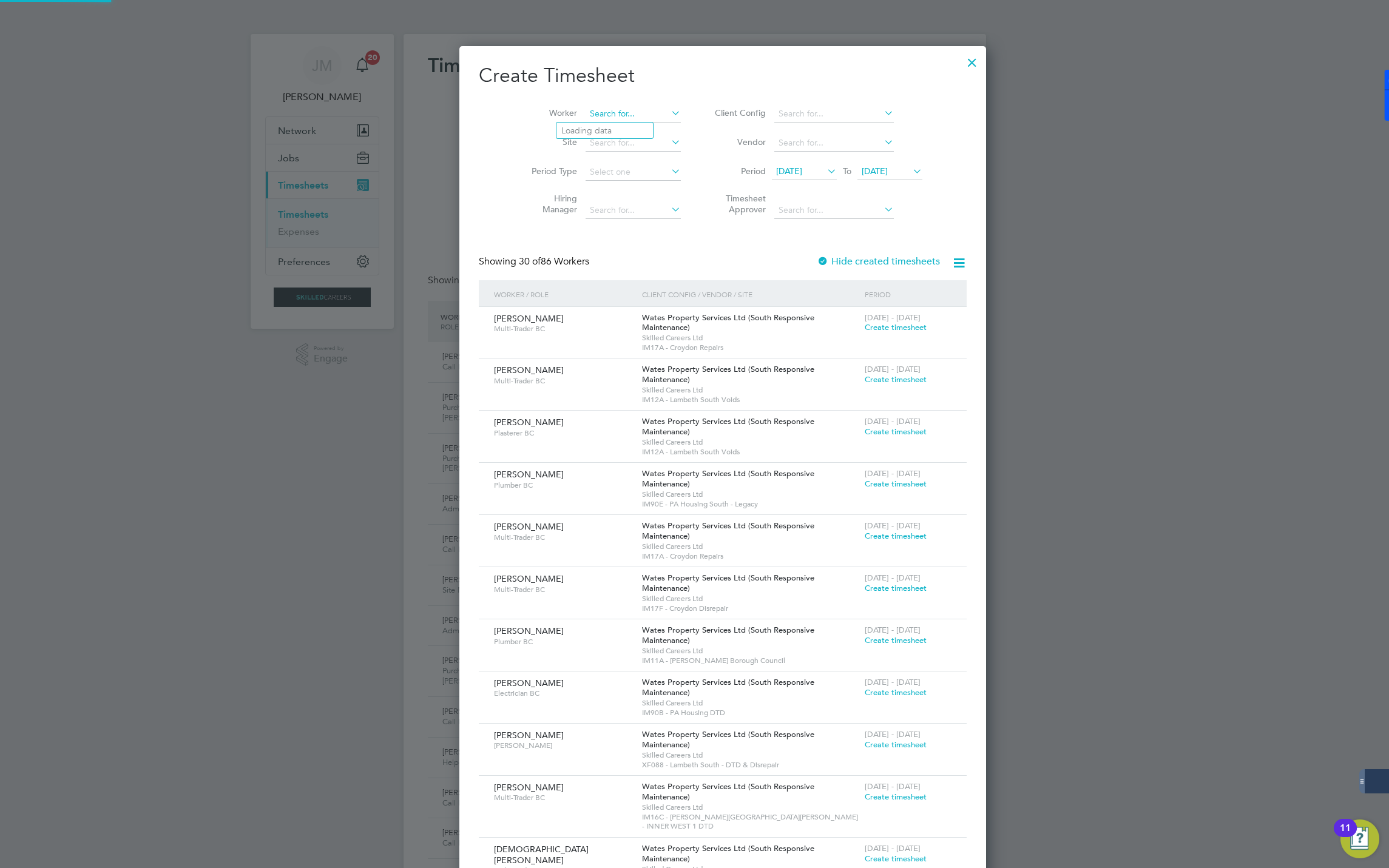
click at [610, 111] on input at bounding box center [633, 114] width 96 height 17
click at [615, 142] on b "Dixon" at bounding box center [626, 147] width 71 height 10
type input "[PERSON_NAME]"
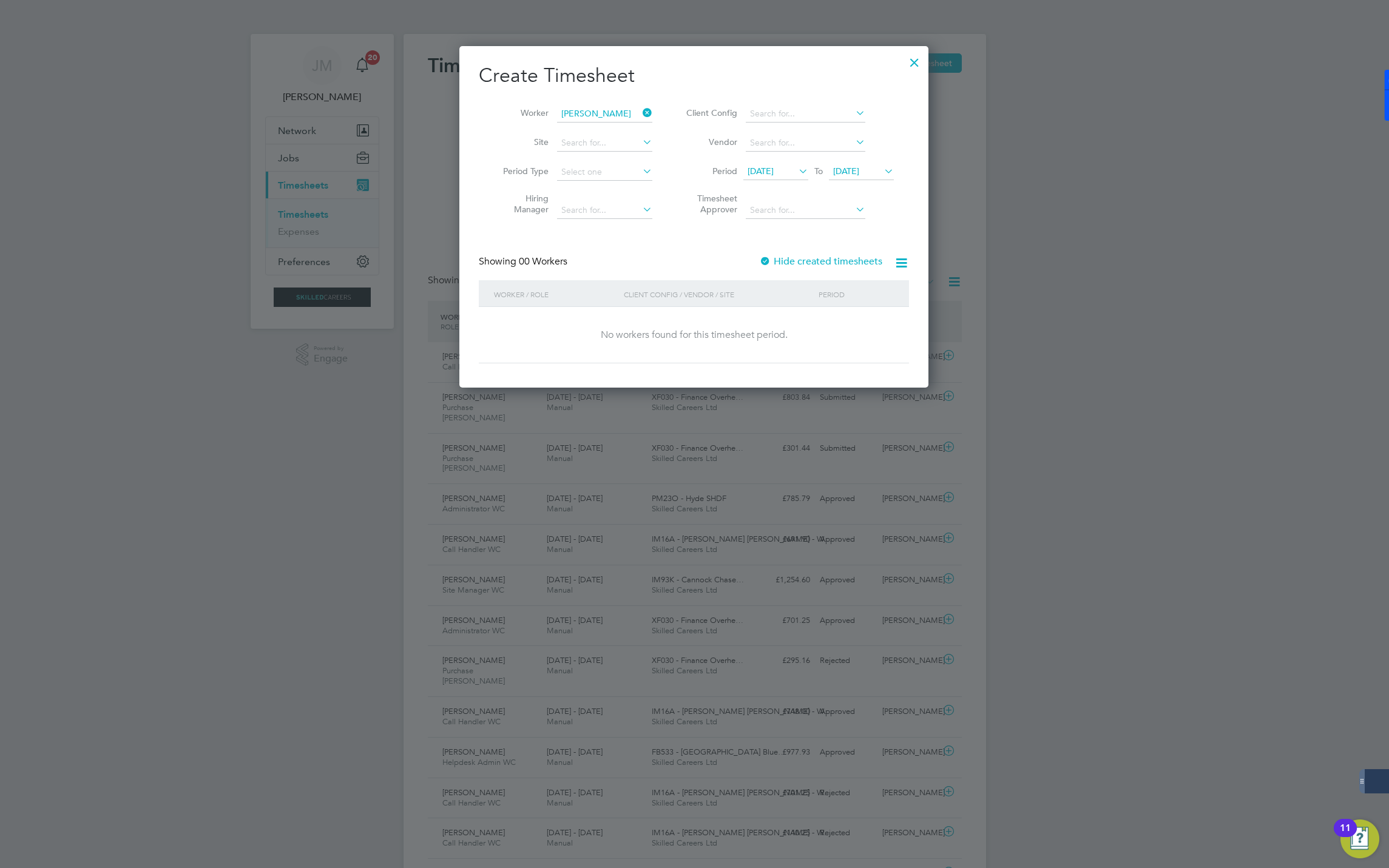
click at [788, 257] on label "Hide created timesheets" at bounding box center [821, 261] width 123 height 12
click at [792, 262] on label "Hide created timesheets" at bounding box center [821, 261] width 123 height 12
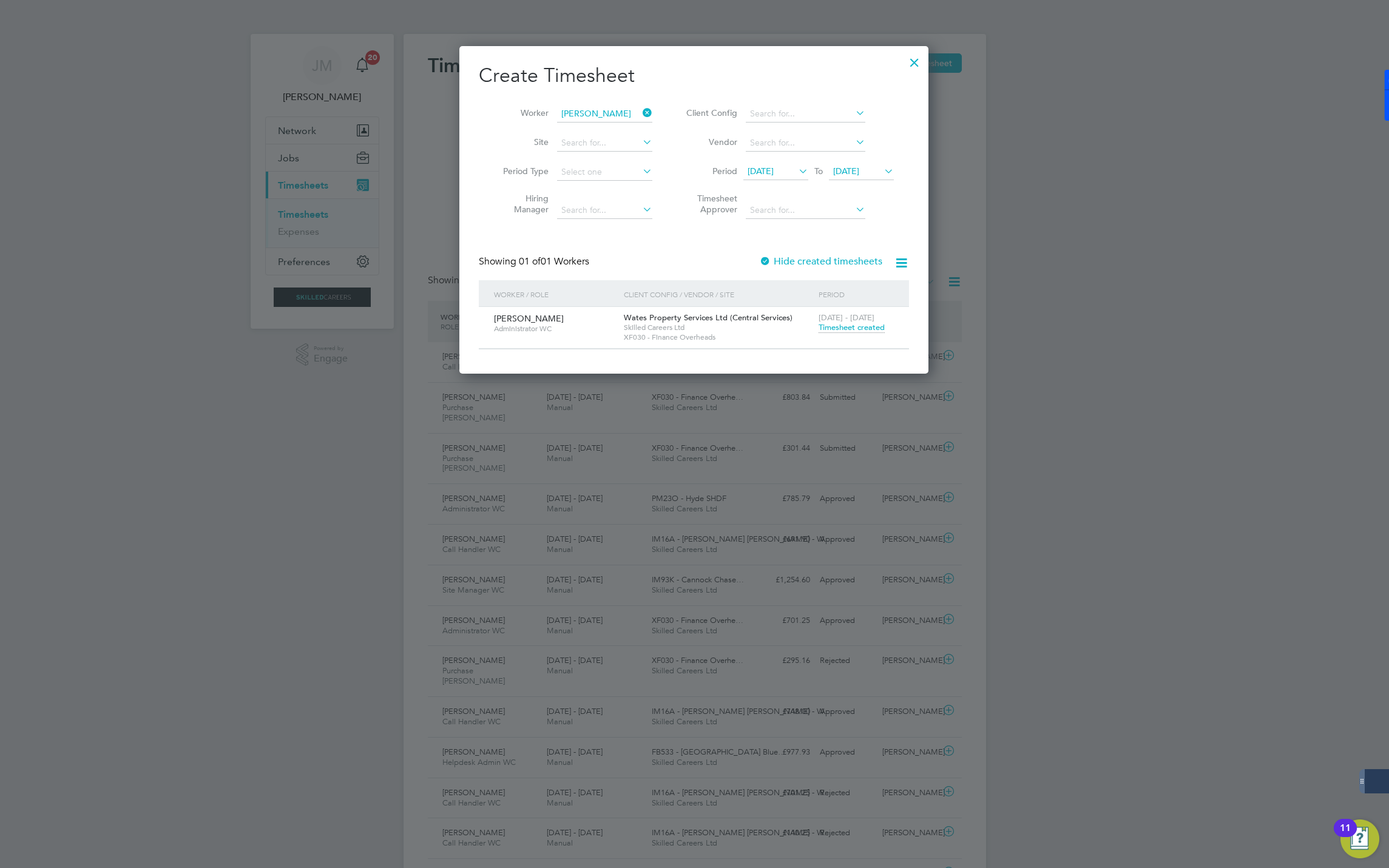
click at [854, 335] on div "20 - 26 Sep 2025 Timesheet created" at bounding box center [857, 323] width 82 height 32
click at [852, 332] on span "Timesheet created" at bounding box center [852, 327] width 67 height 11
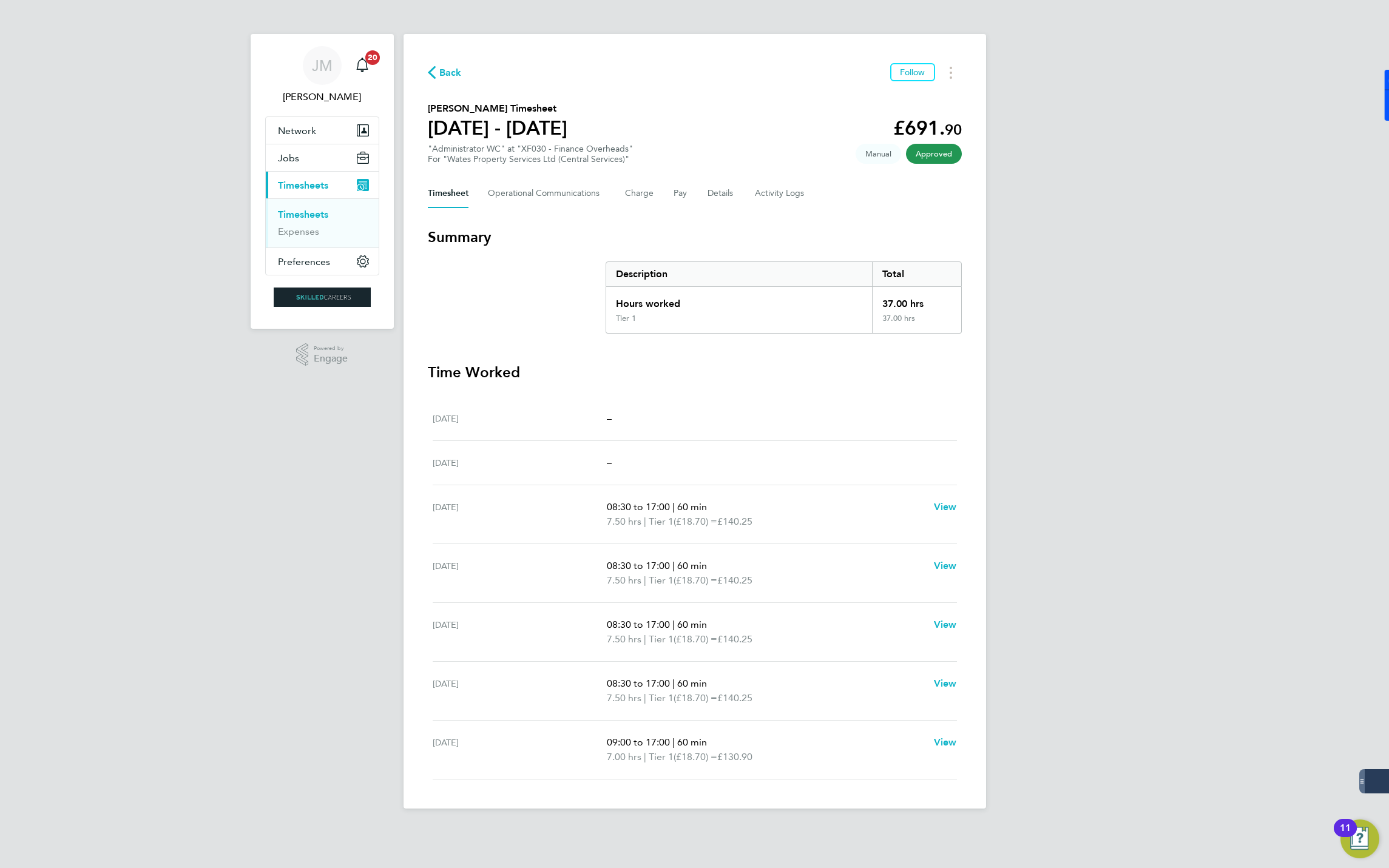
click at [450, 73] on span "Back" at bounding box center [450, 73] width 22 height 15
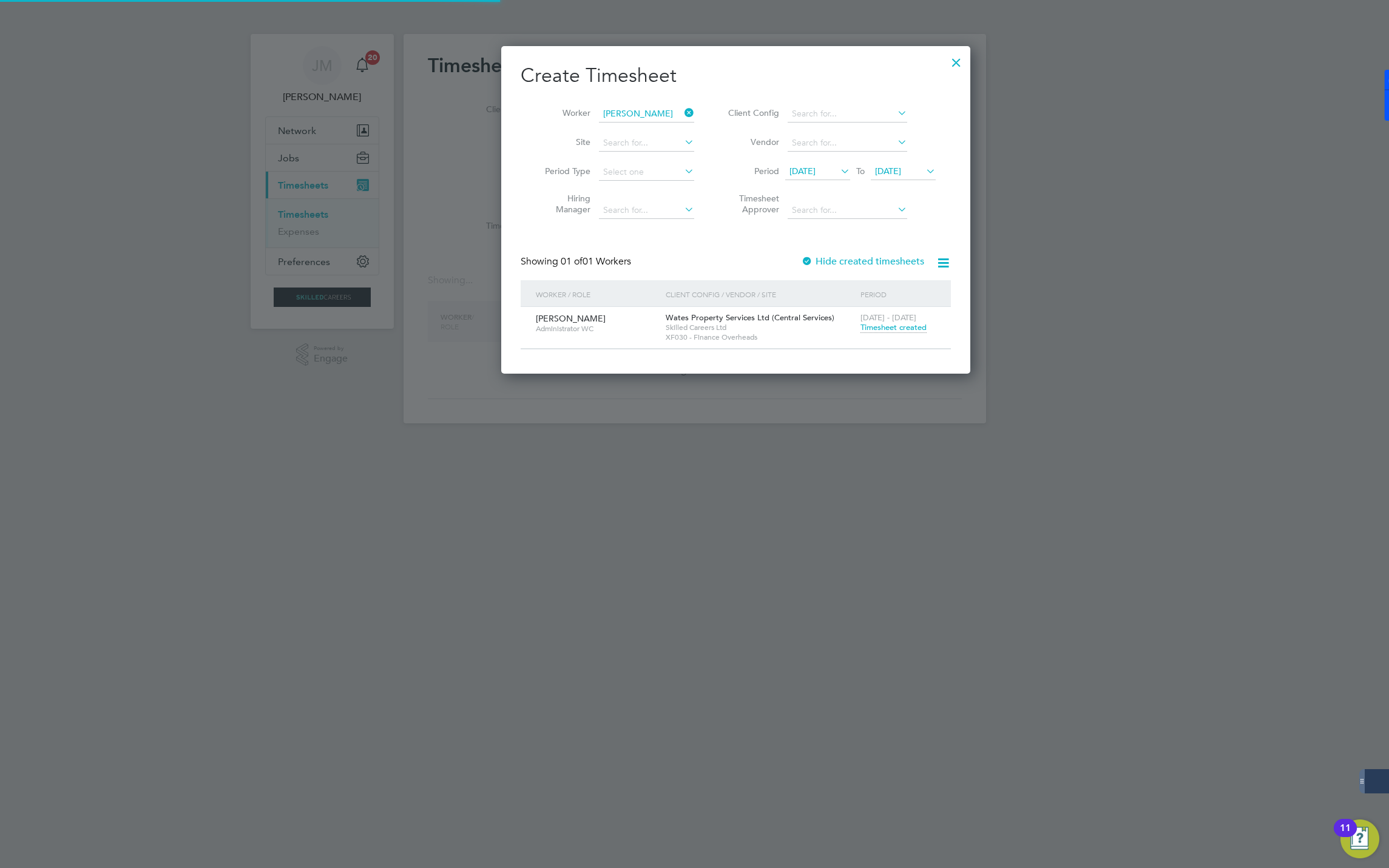
scroll to position [329, 470]
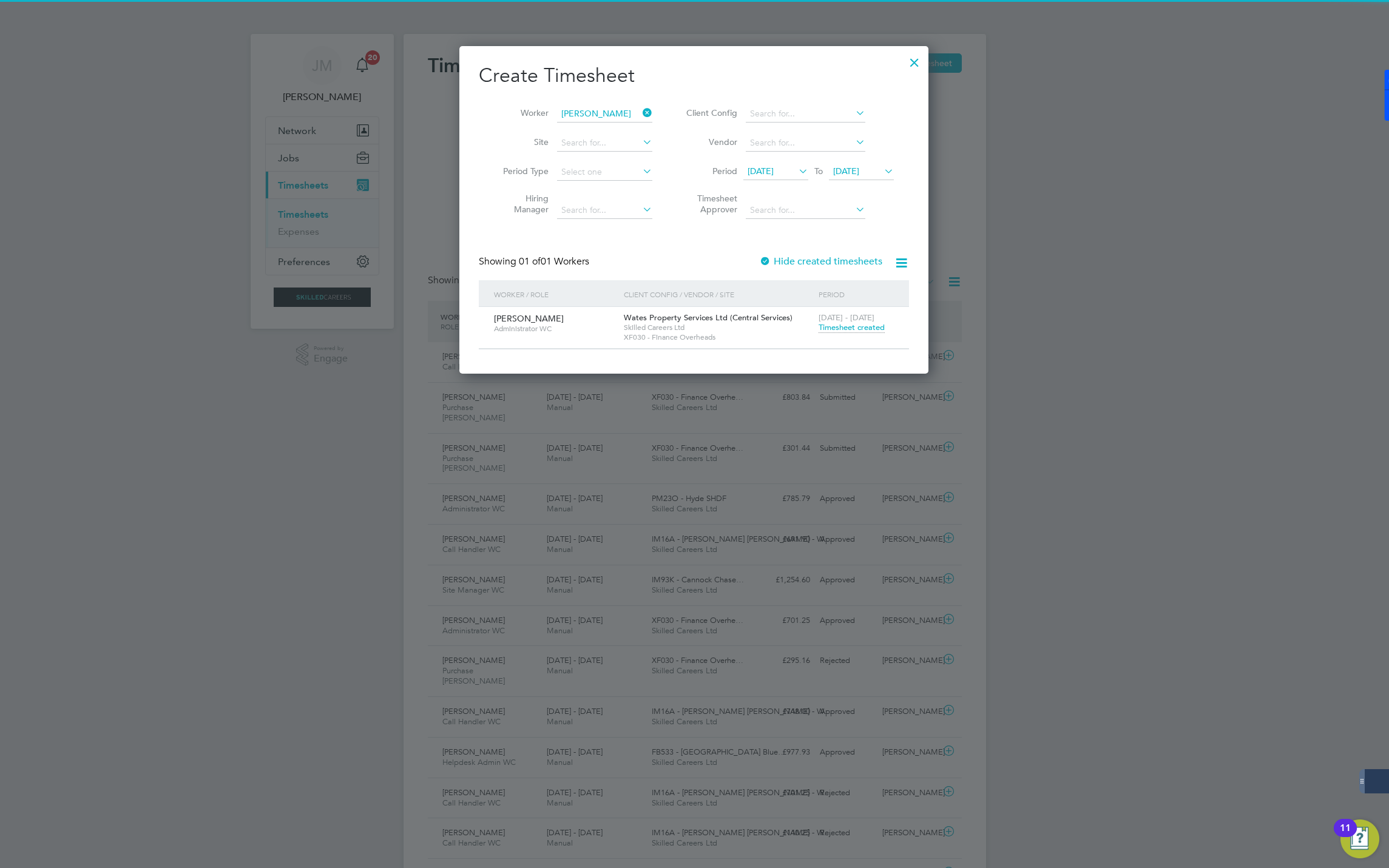
click at [1165, 284] on div at bounding box center [694, 434] width 1389 height 868
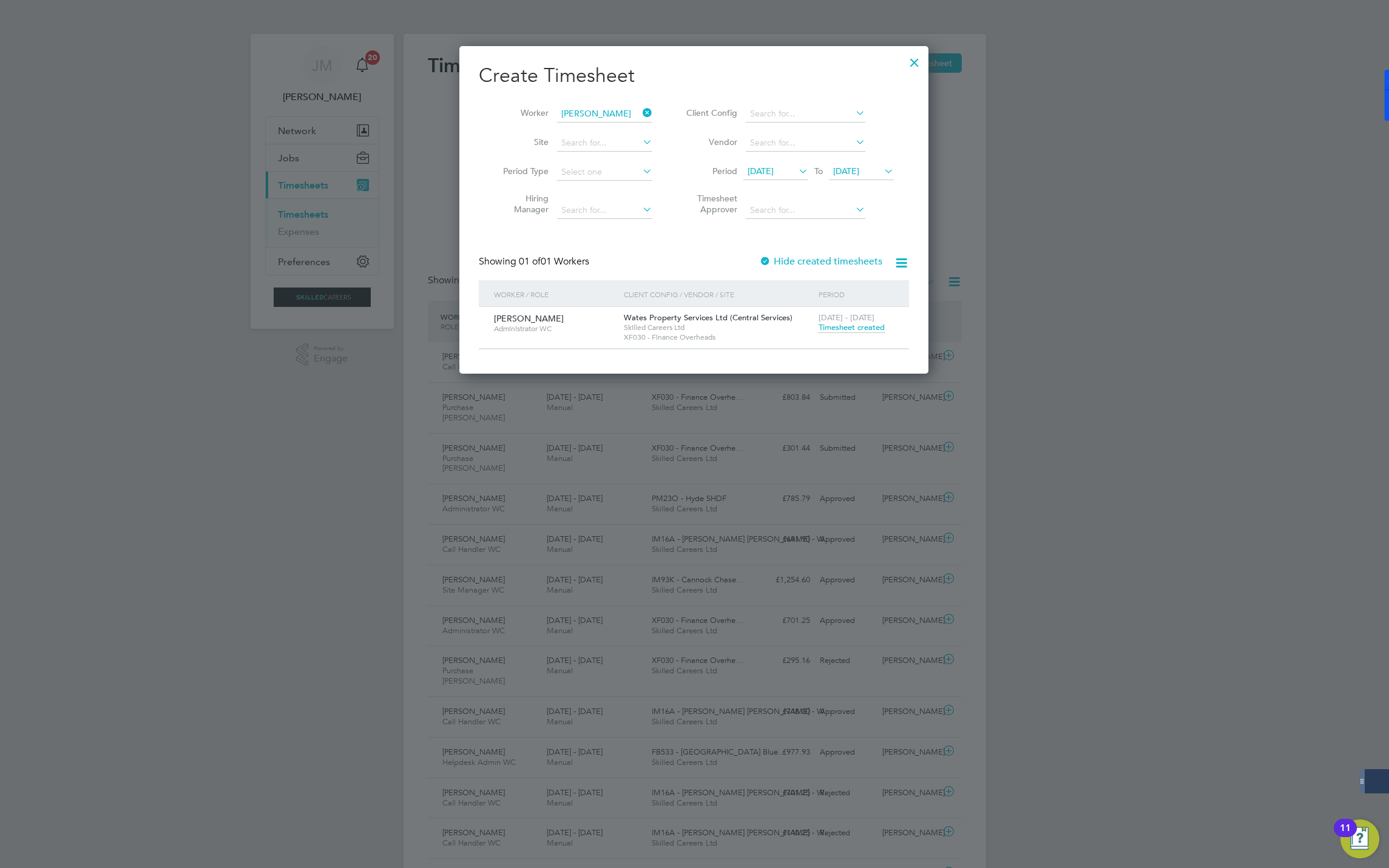
click at [914, 62] on div at bounding box center [915, 59] width 22 height 22
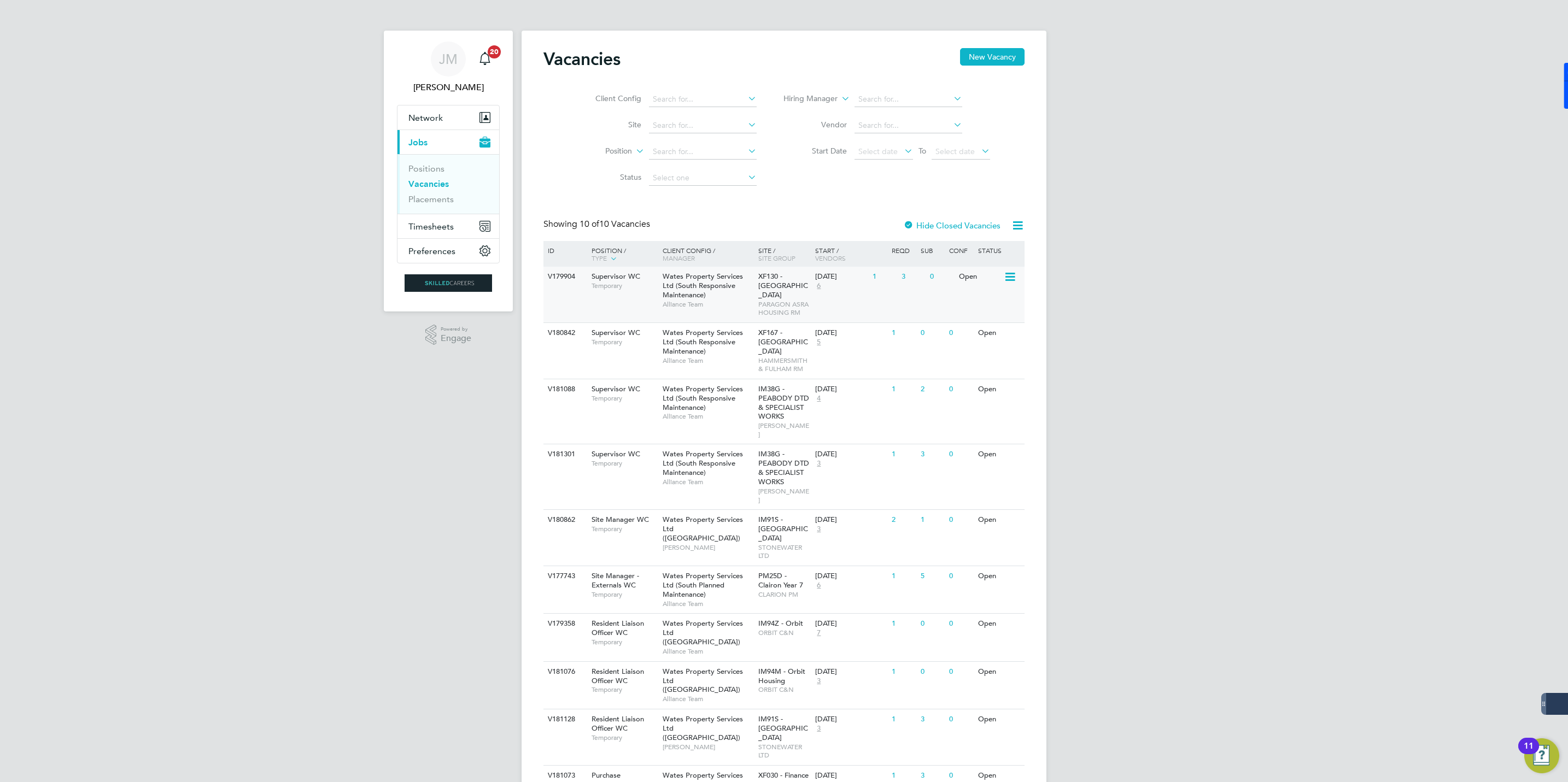
scroll to position [29, 0]
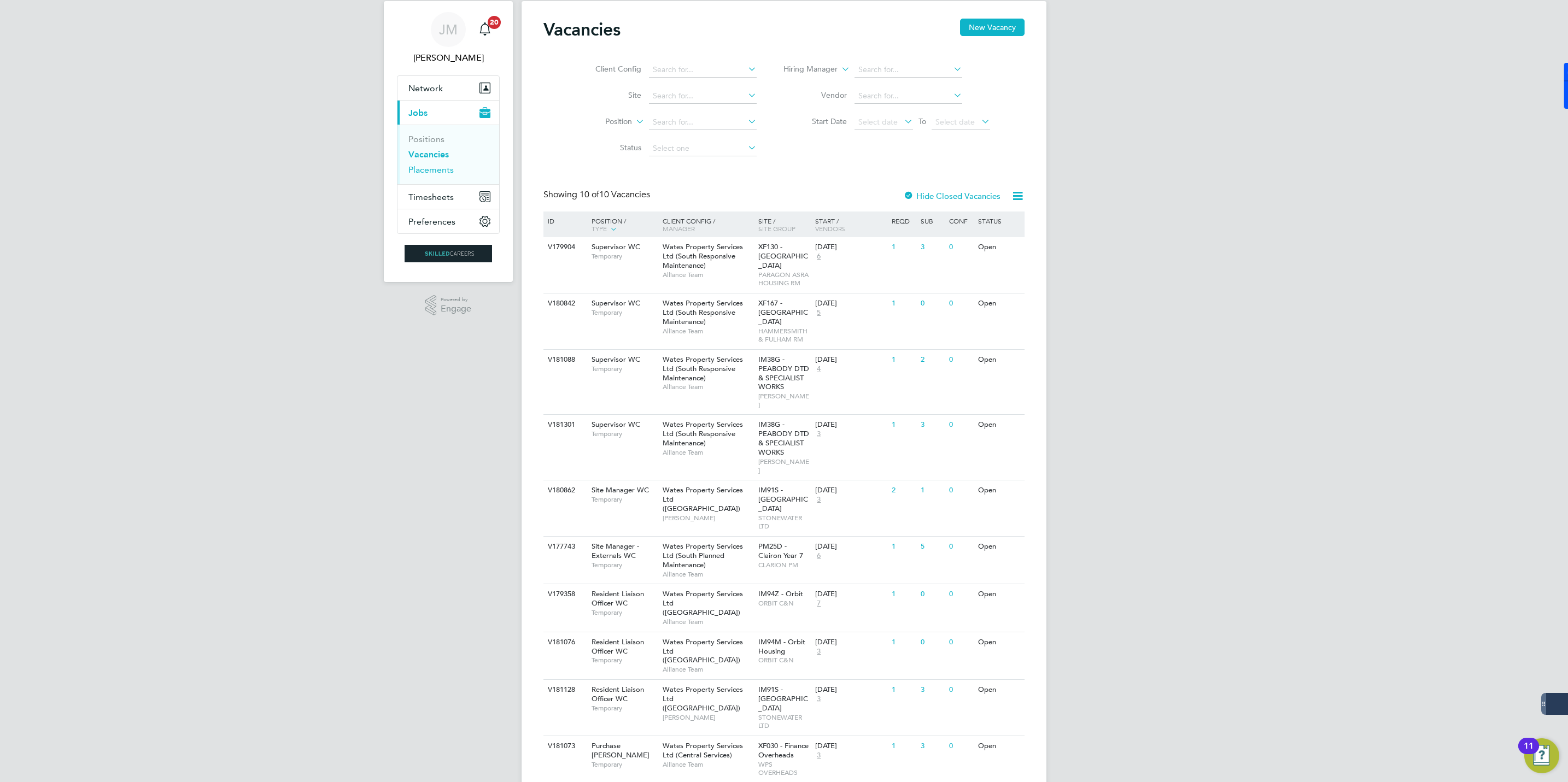
click at [427, 171] on link "Placements" at bounding box center [431, 170] width 46 height 10
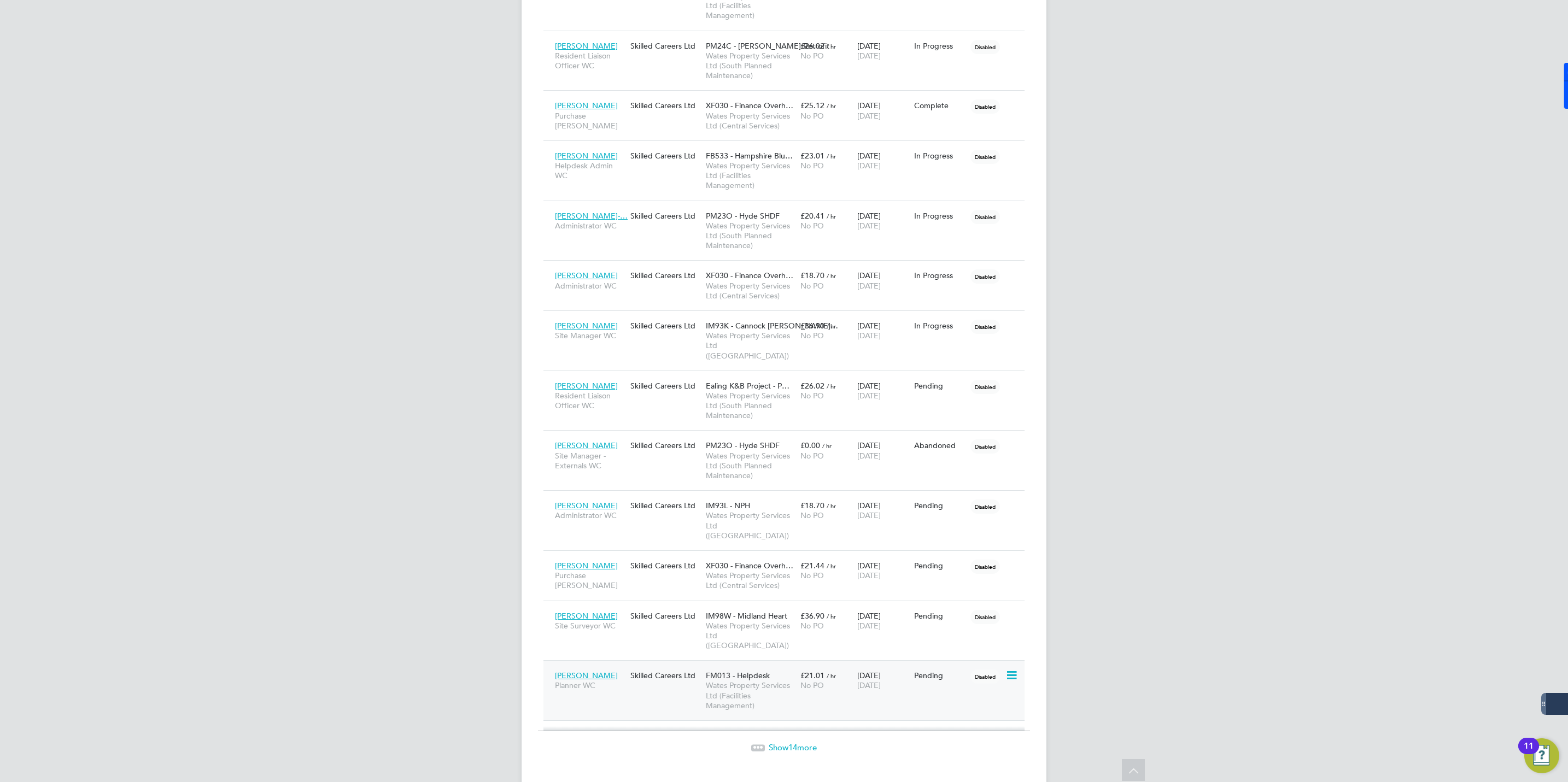
click at [694, 665] on div "Skilled Careers Ltd" at bounding box center [665, 676] width 76 height 21
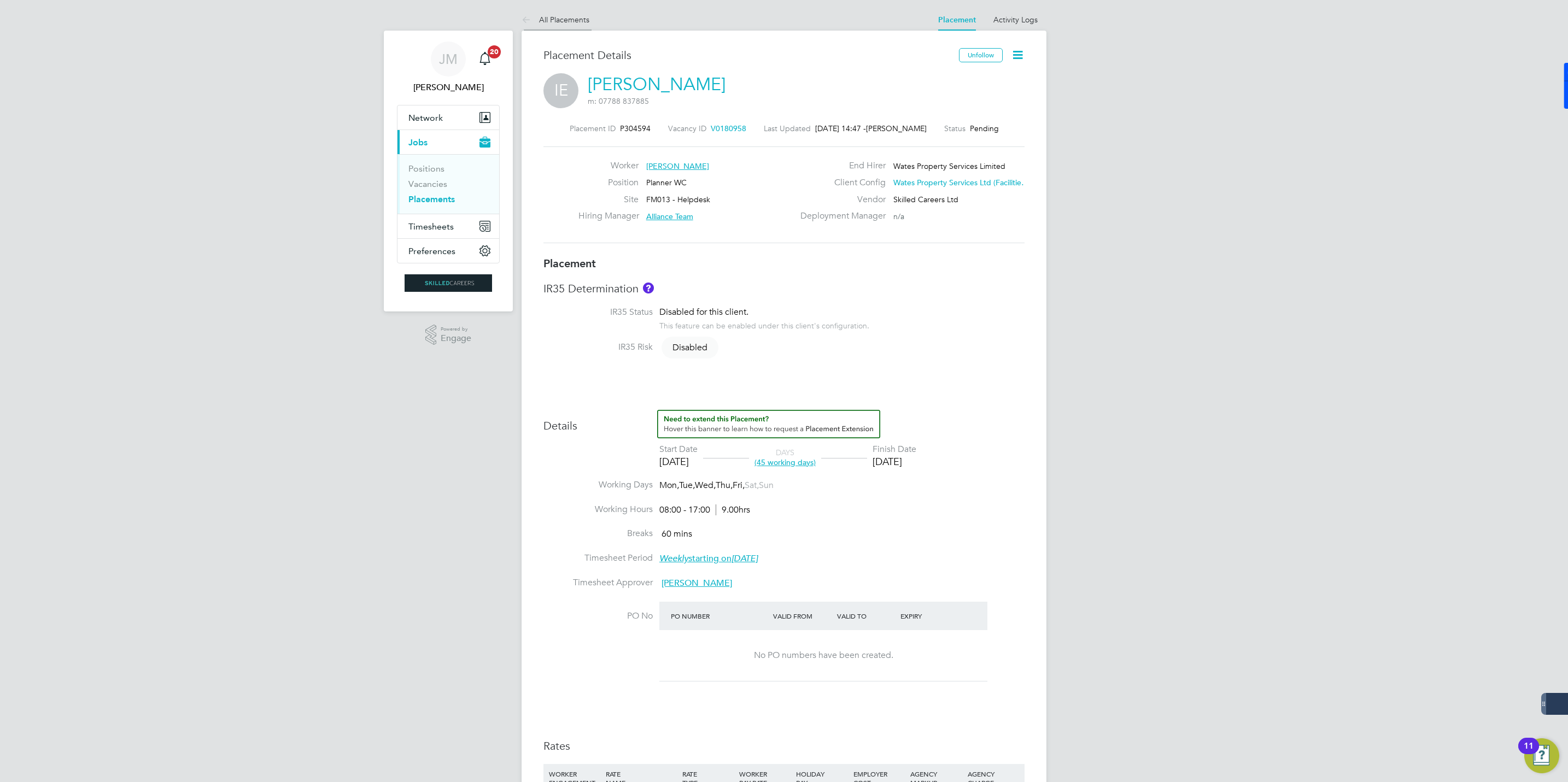
click at [560, 19] on link "All Placements" at bounding box center [555, 19] width 67 height 10
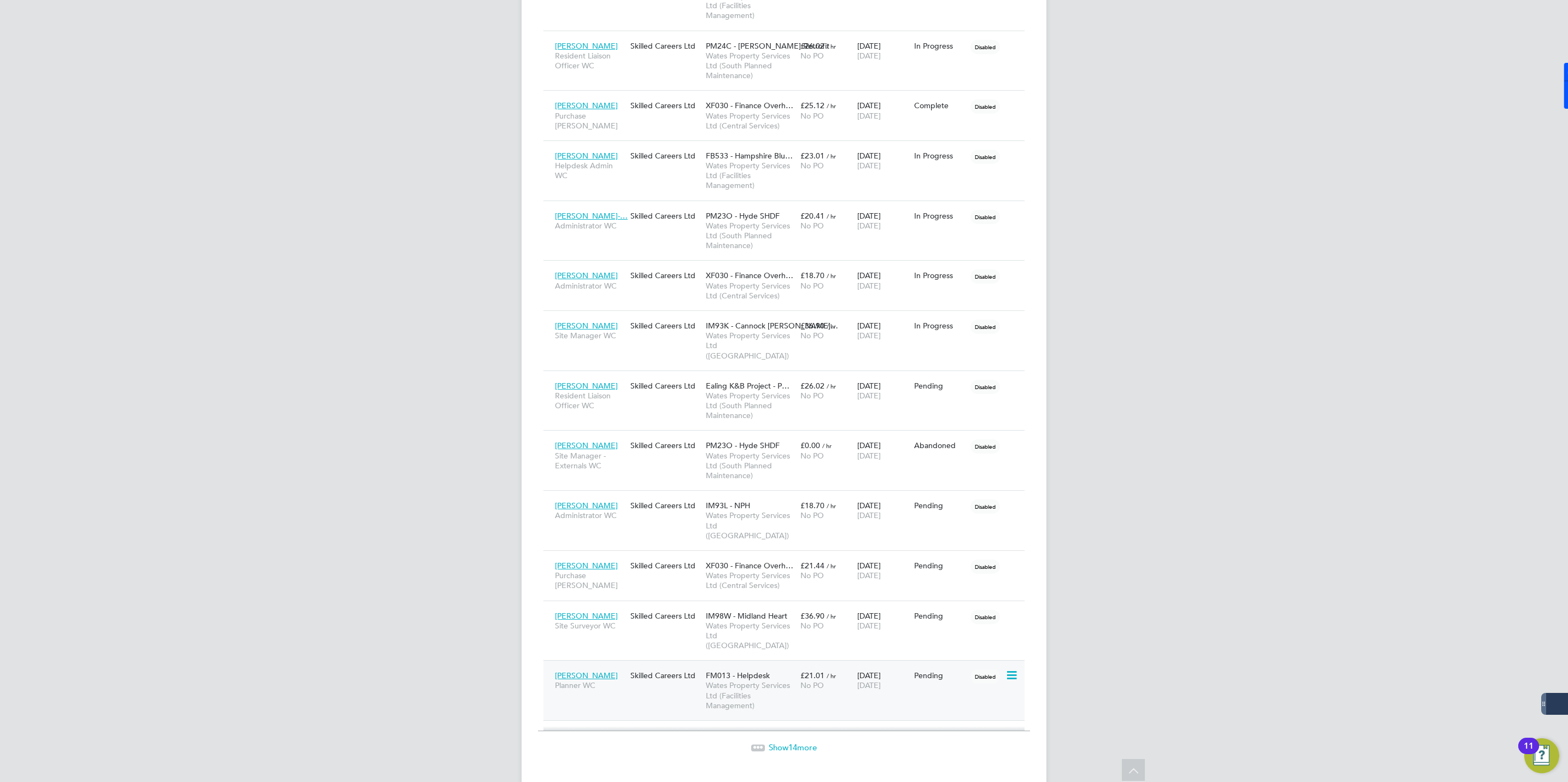
click at [760, 680] on span "Wates Property Services Ltd (Facilities Management)" at bounding box center [750, 695] width 89 height 30
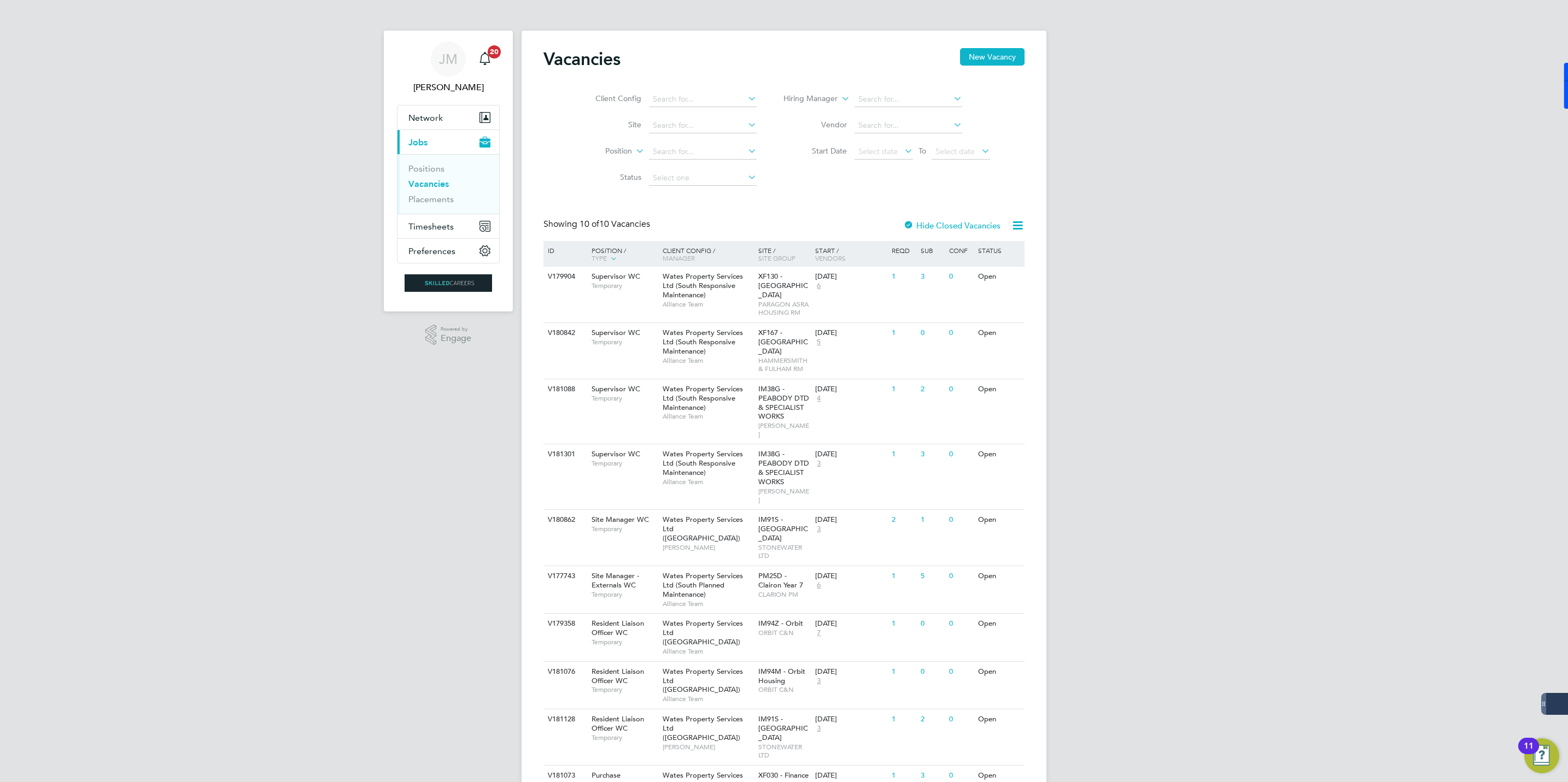
scroll to position [29, 0]
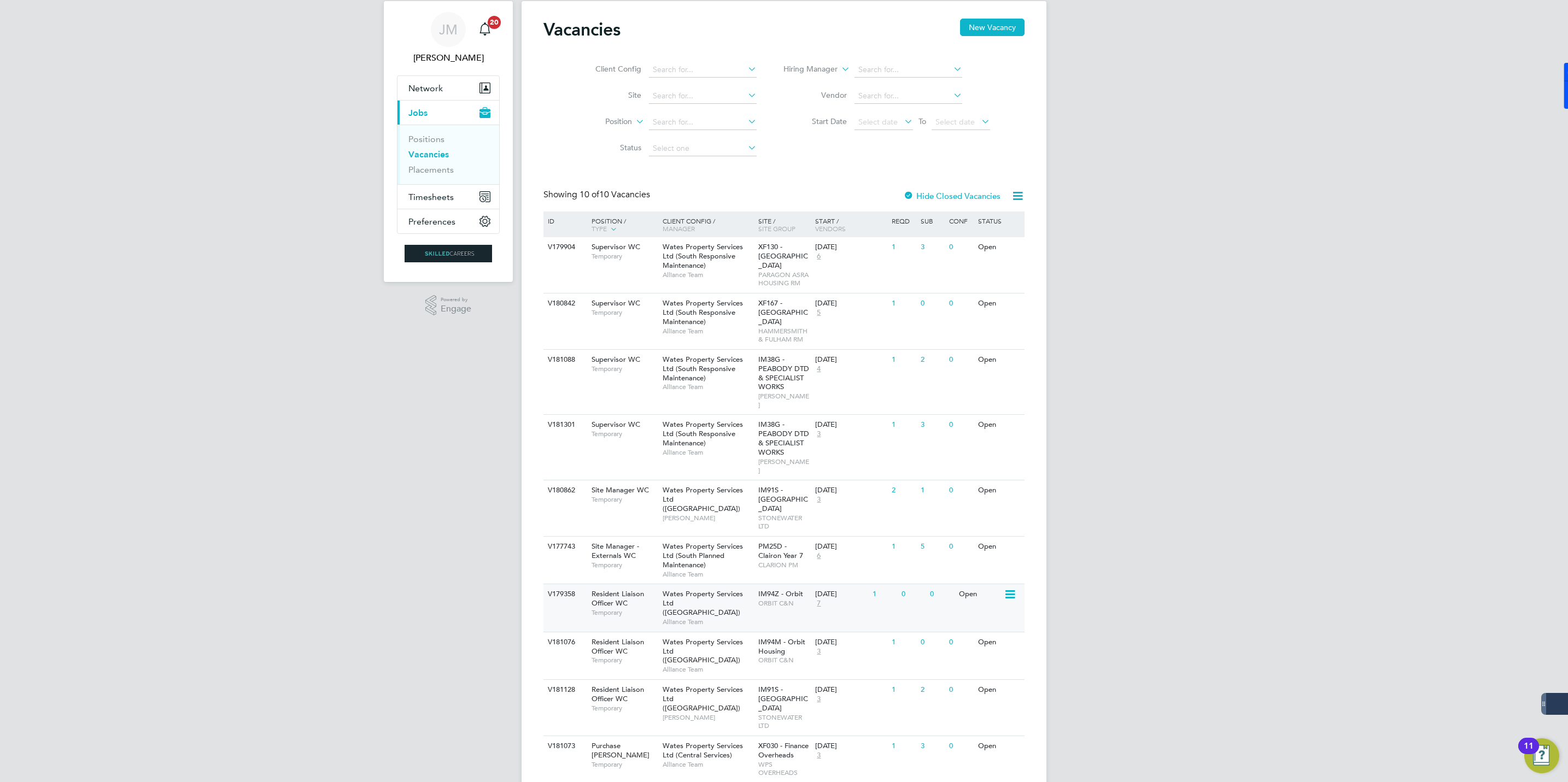
drag, startPoint x: 1201, startPoint y: 737, endPoint x: 786, endPoint y: 595, distance: 438.6
click at [1201, 737] on div "[PERSON_NAME] Notifications 20 Applications: Network Businesses Sites Workers C…" at bounding box center [784, 397] width 1568 height 852
